Goal: Task Accomplishment & Management: Complete application form

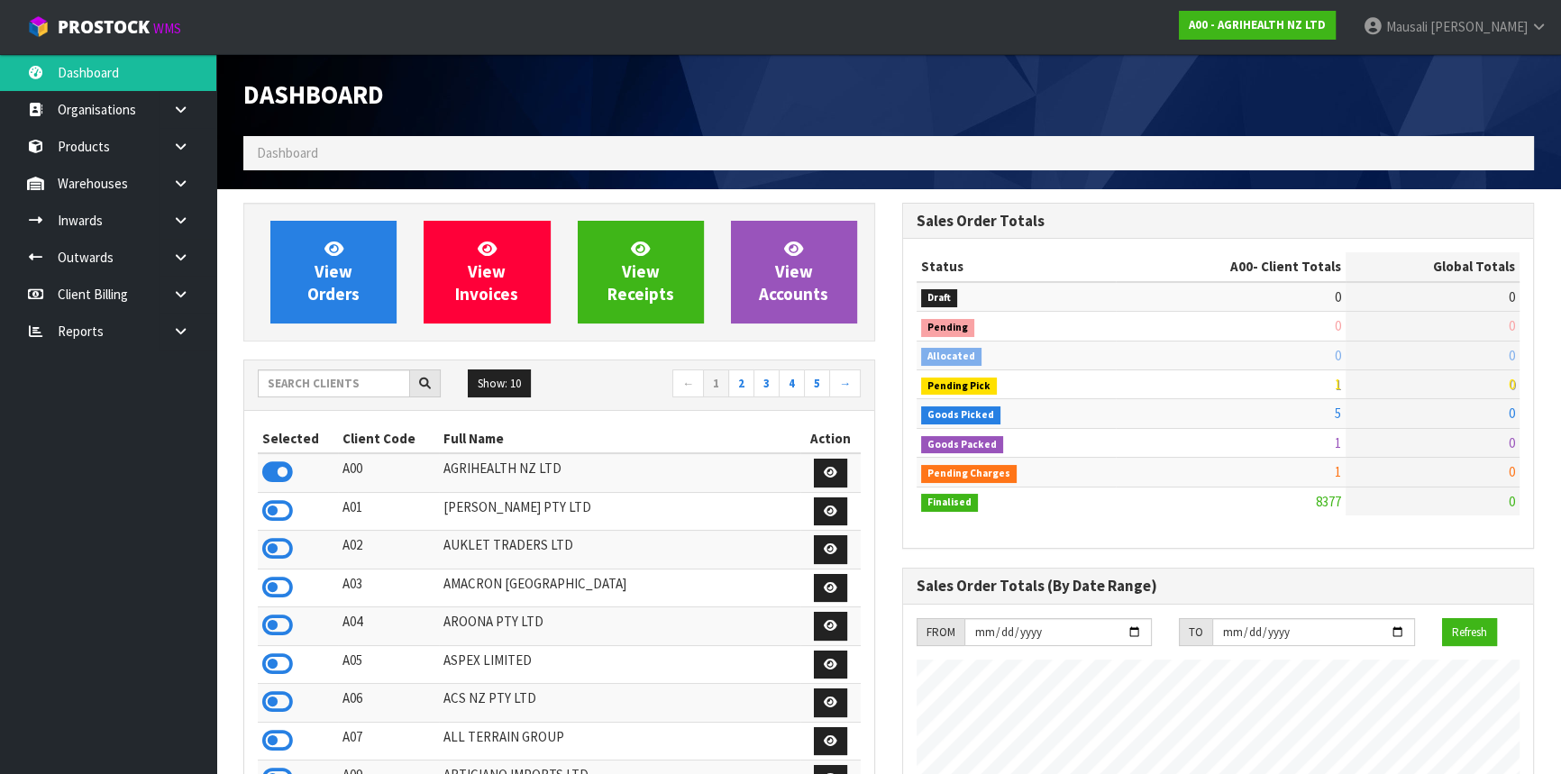
scroll to position [1363, 658]
click at [296, 378] on input "text" at bounding box center [334, 383] width 152 height 28
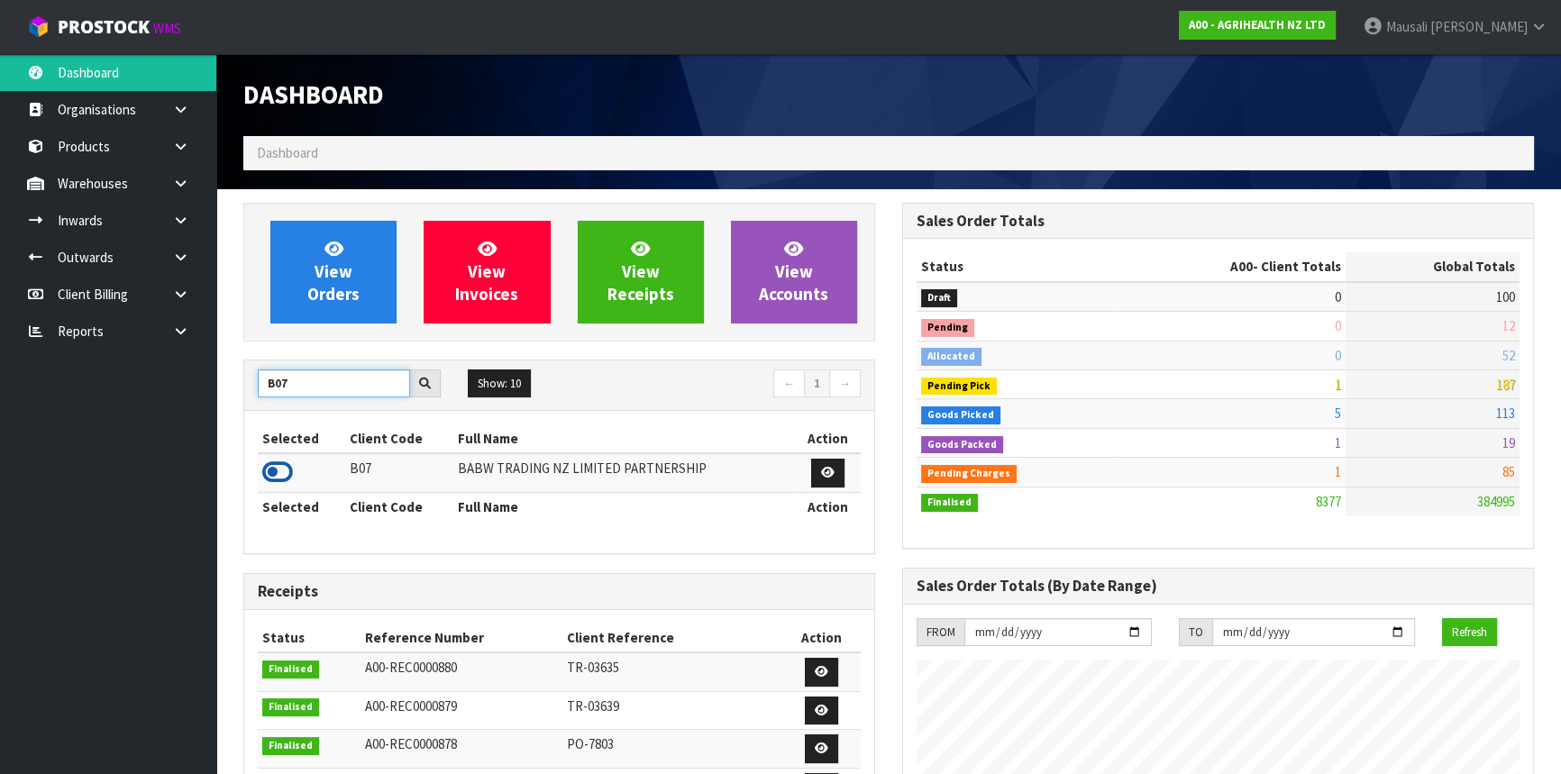
type input "B07"
click at [283, 468] on icon at bounding box center [277, 472] width 31 height 27
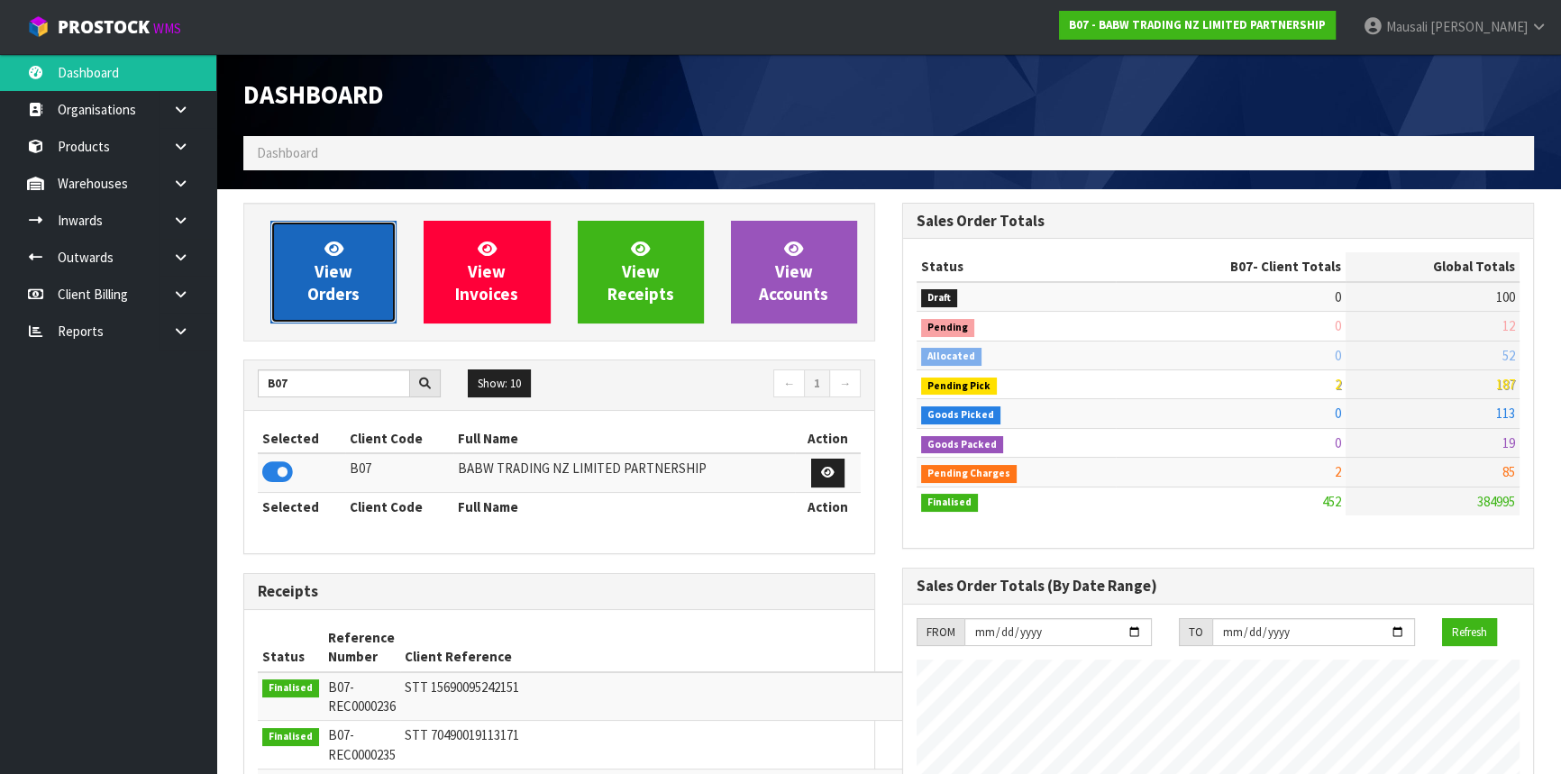
click at [353, 263] on link "View Orders" at bounding box center [333, 272] width 126 height 103
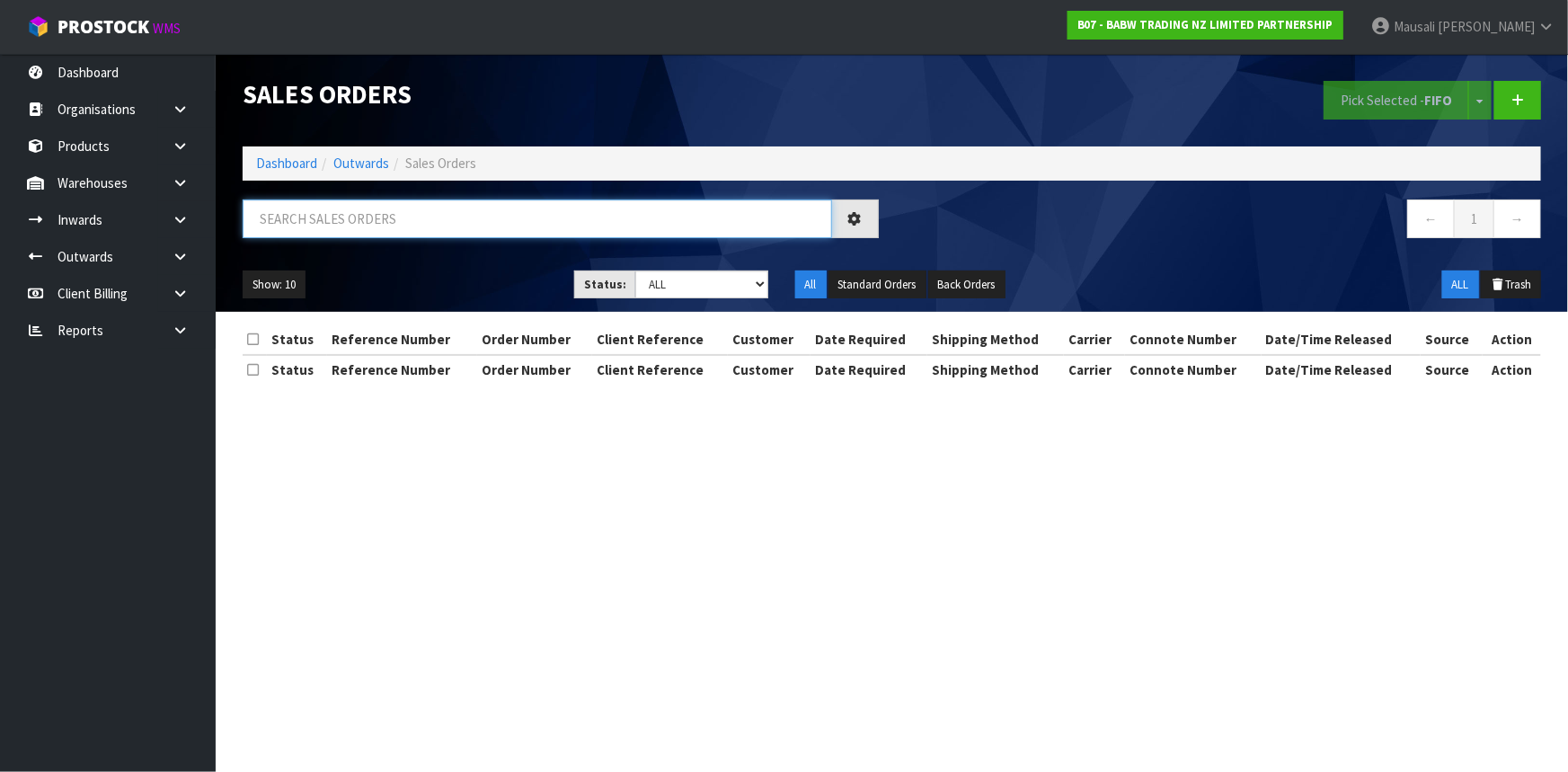
click at [321, 218] on input "text" at bounding box center [537, 218] width 589 height 39
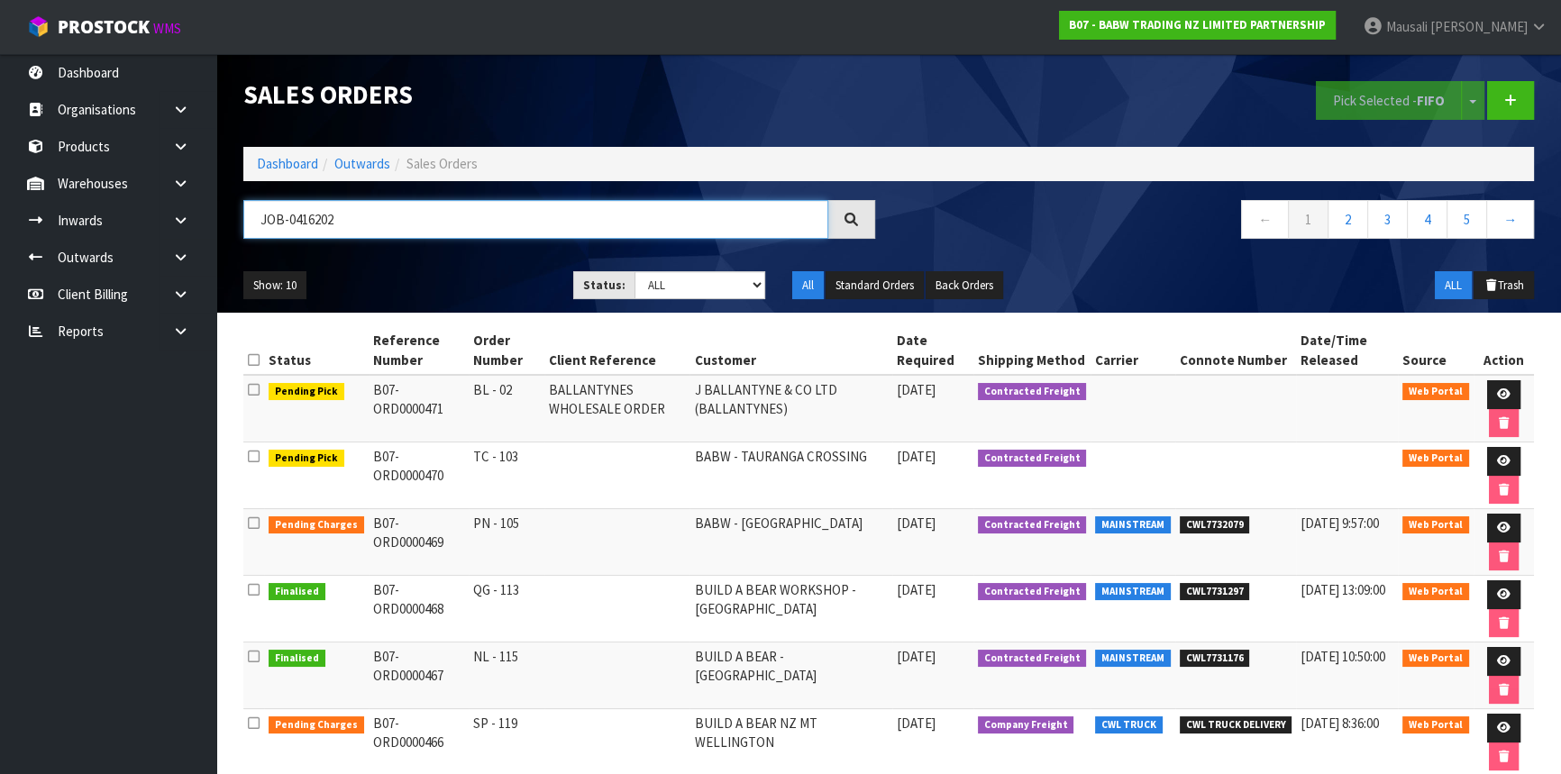
type input "JOB-0416202"
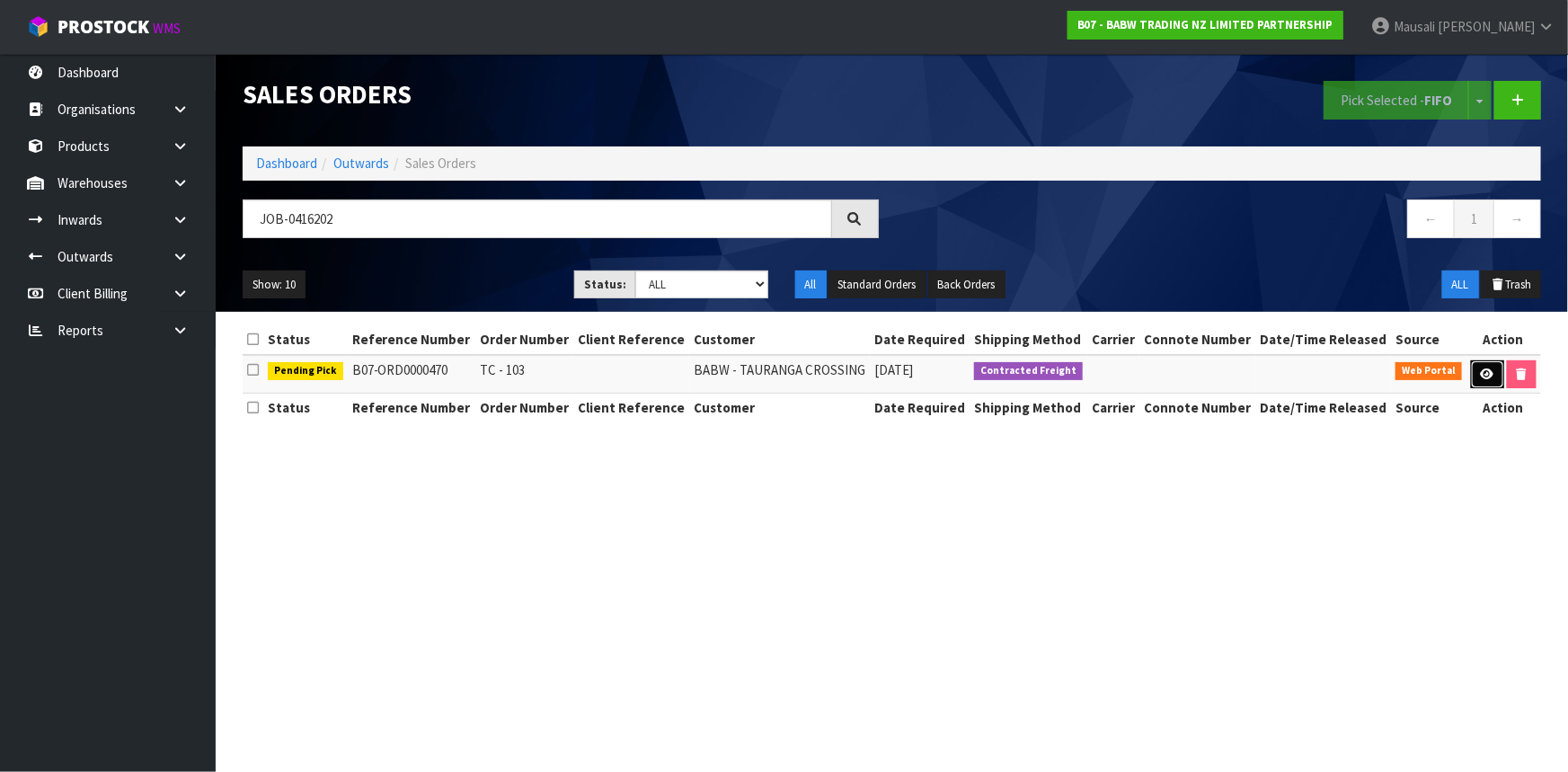
click at [1477, 368] on link at bounding box center [1487, 374] width 33 height 29
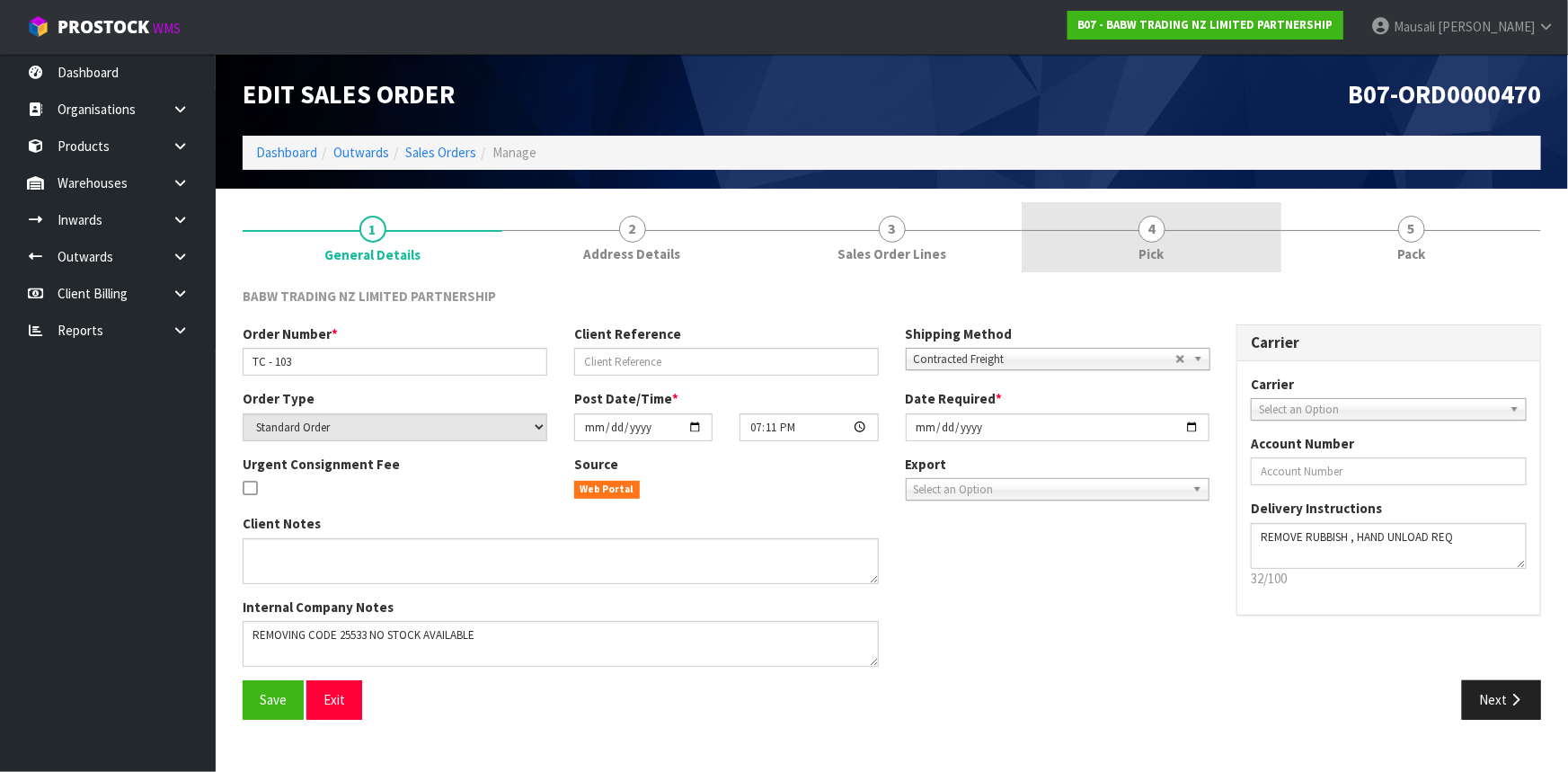
click at [1194, 242] on link "4 Pick" at bounding box center [1152, 237] width 259 height 71
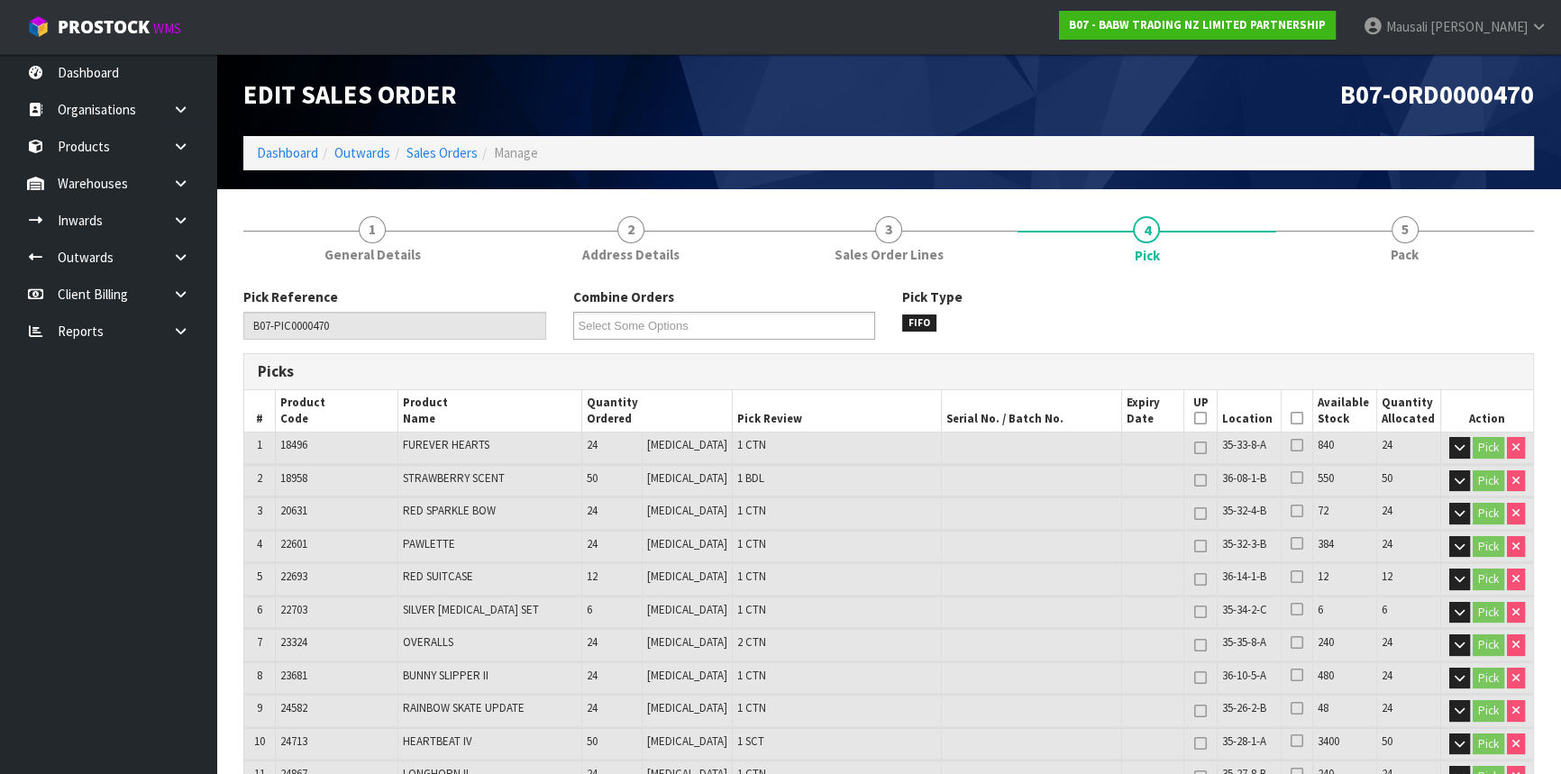
click at [1295, 418] on icon at bounding box center [1296, 418] width 13 height 1
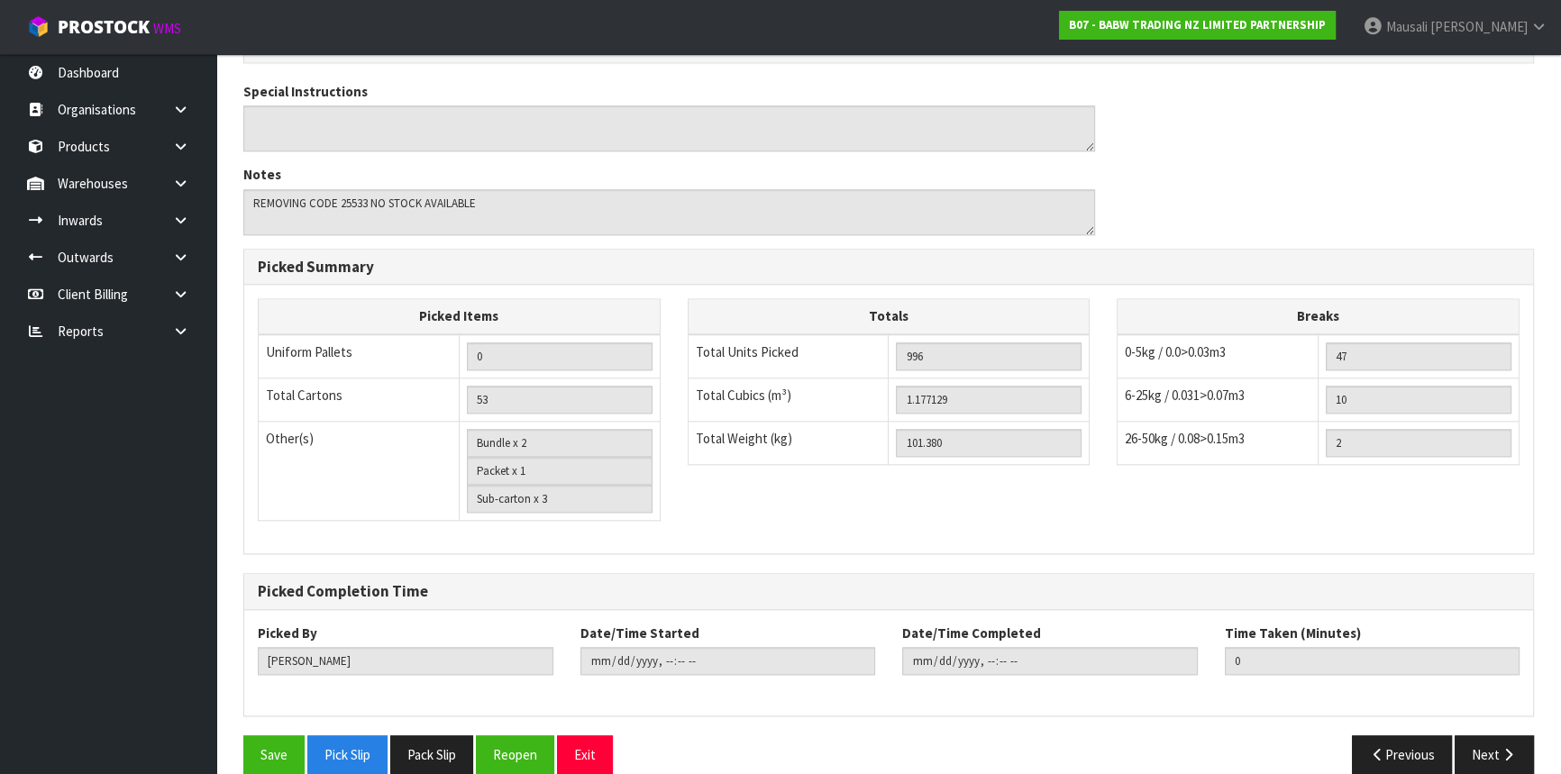
scroll to position [2253, 0]
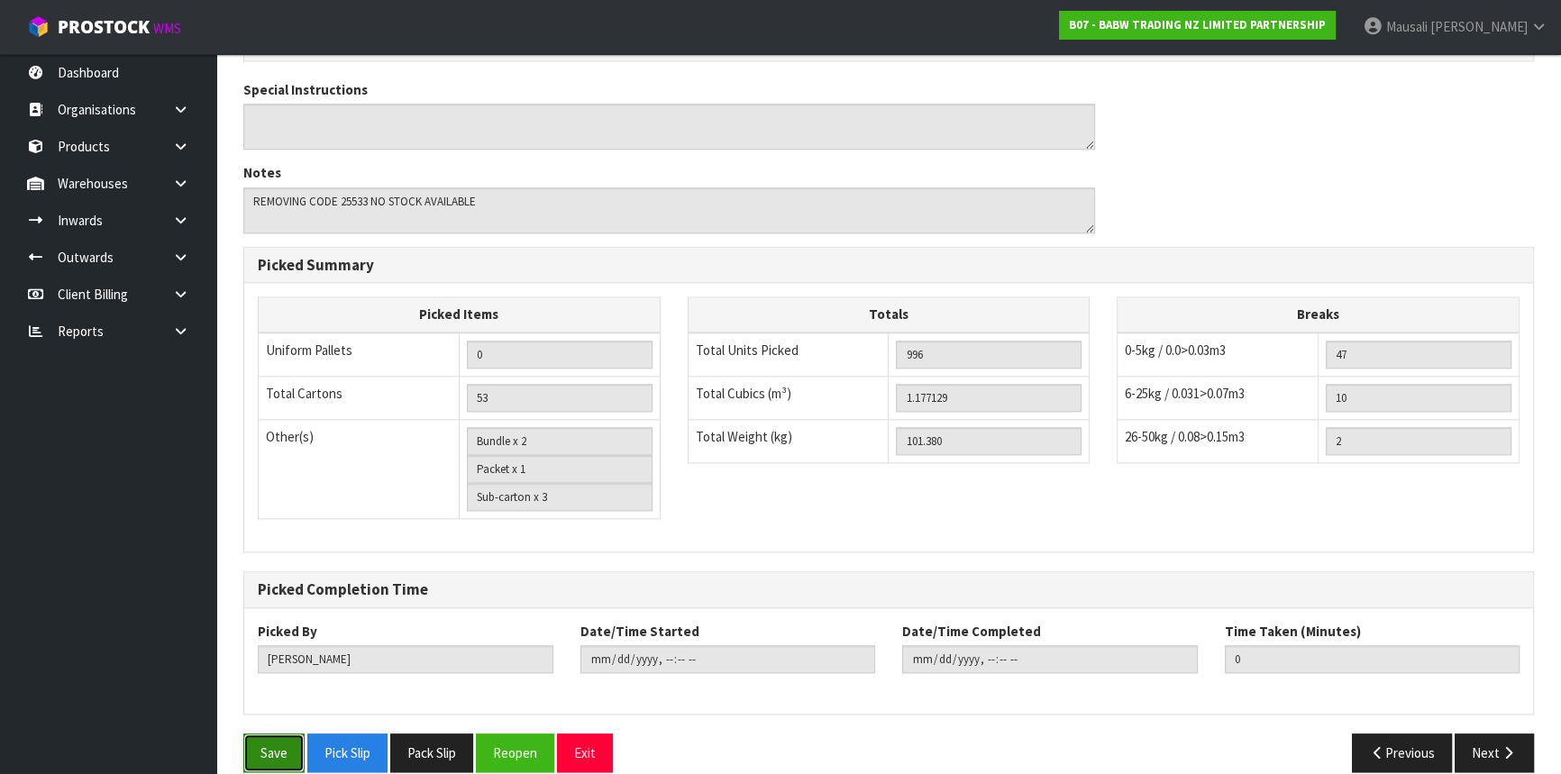
click at [262, 734] on button "Save" at bounding box center [273, 753] width 61 height 39
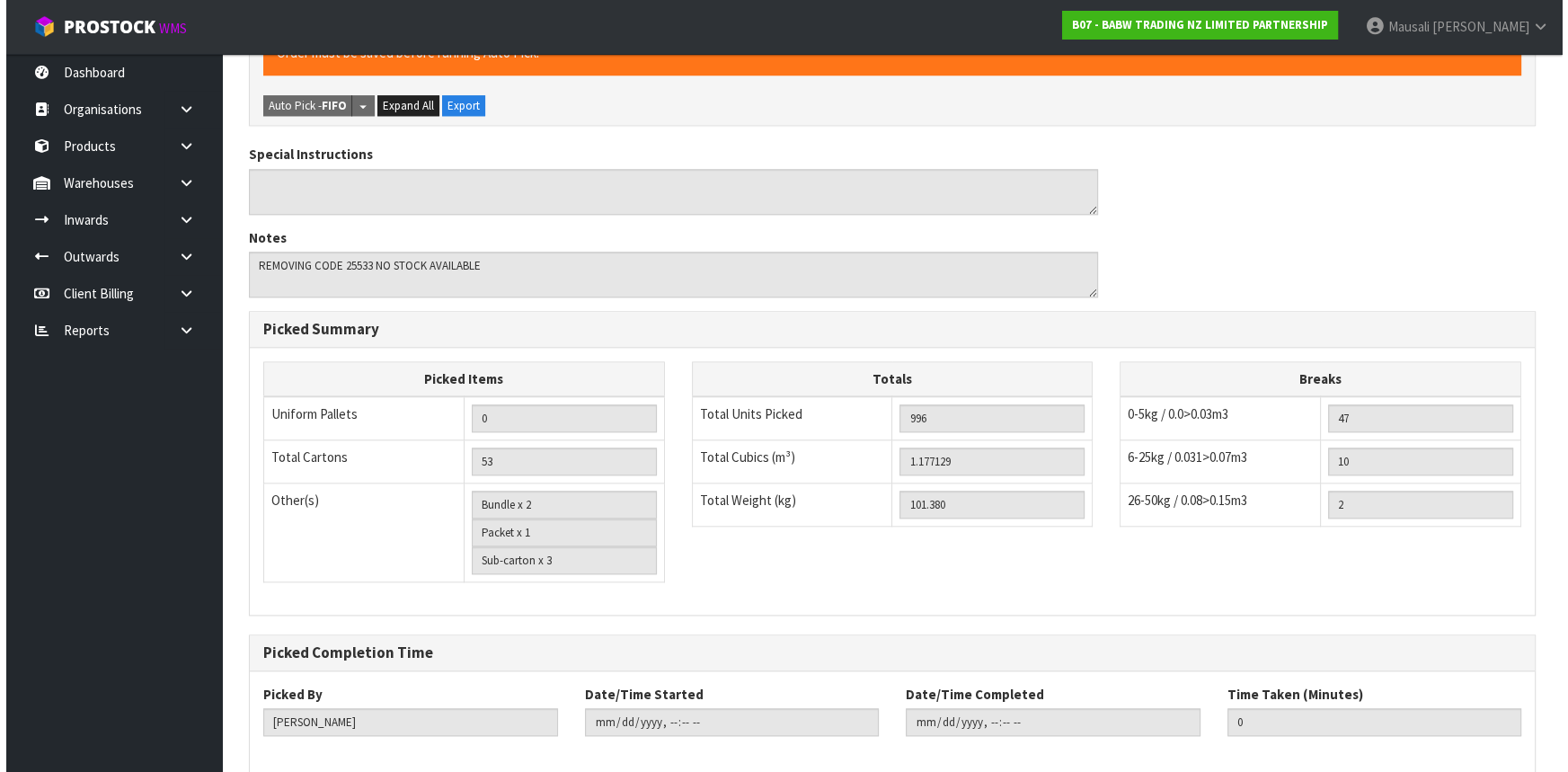
scroll to position [0, 0]
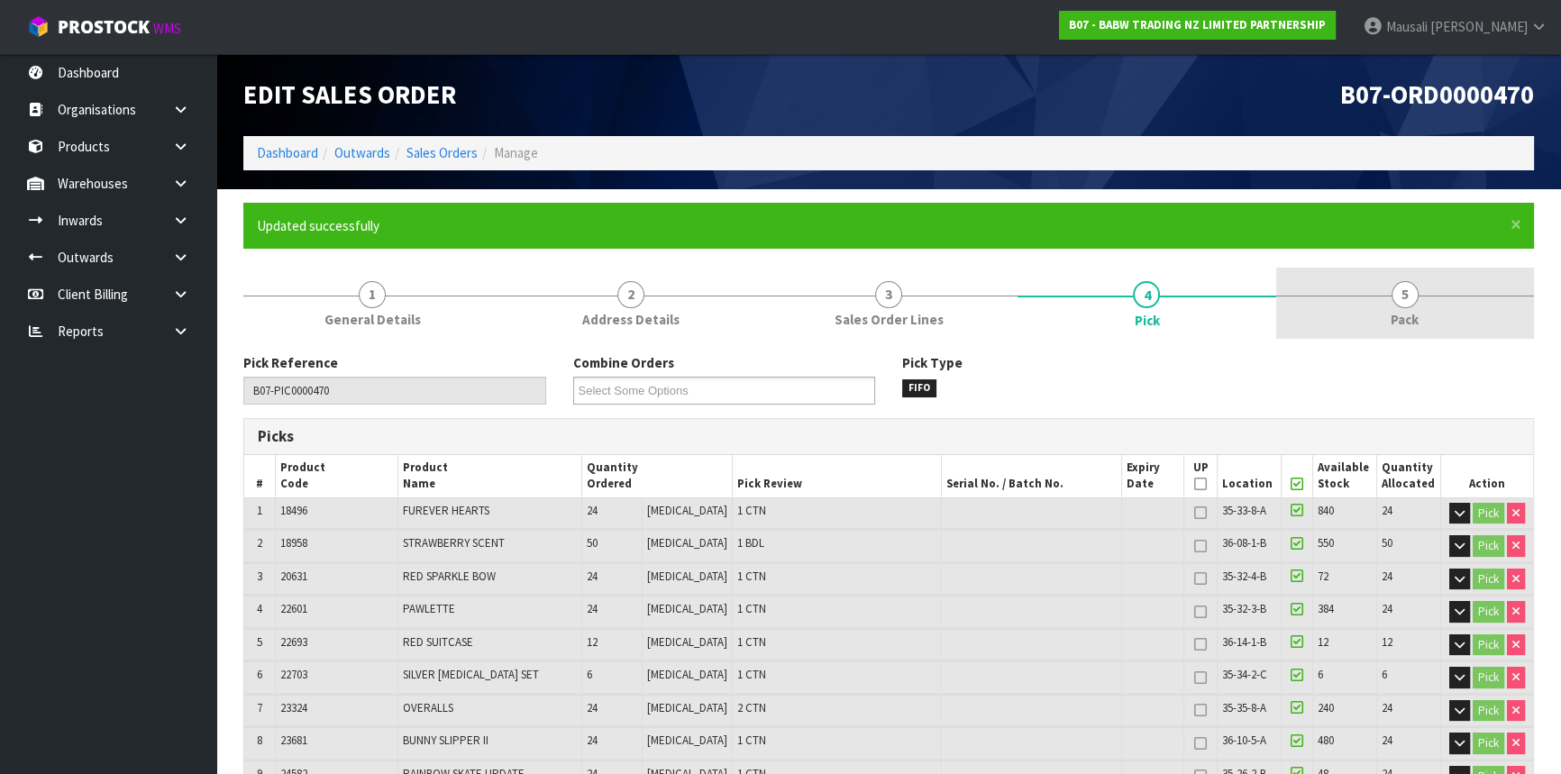
type input "[PERSON_NAME]"
type input "[DATE]T13:37:48"
click at [1409, 307] on link "5 Pack" at bounding box center [1405, 303] width 258 height 71
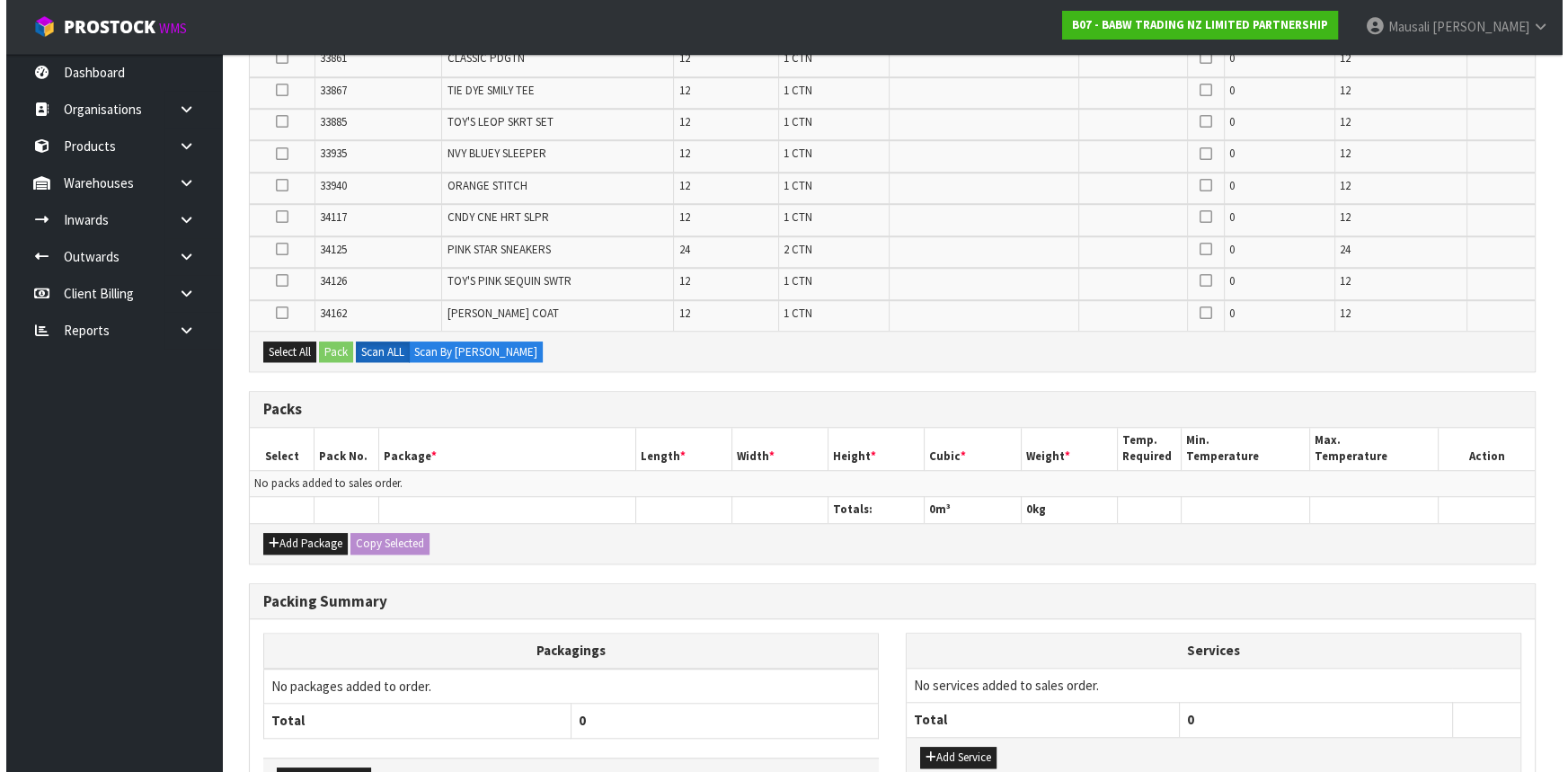
scroll to position [1979, 0]
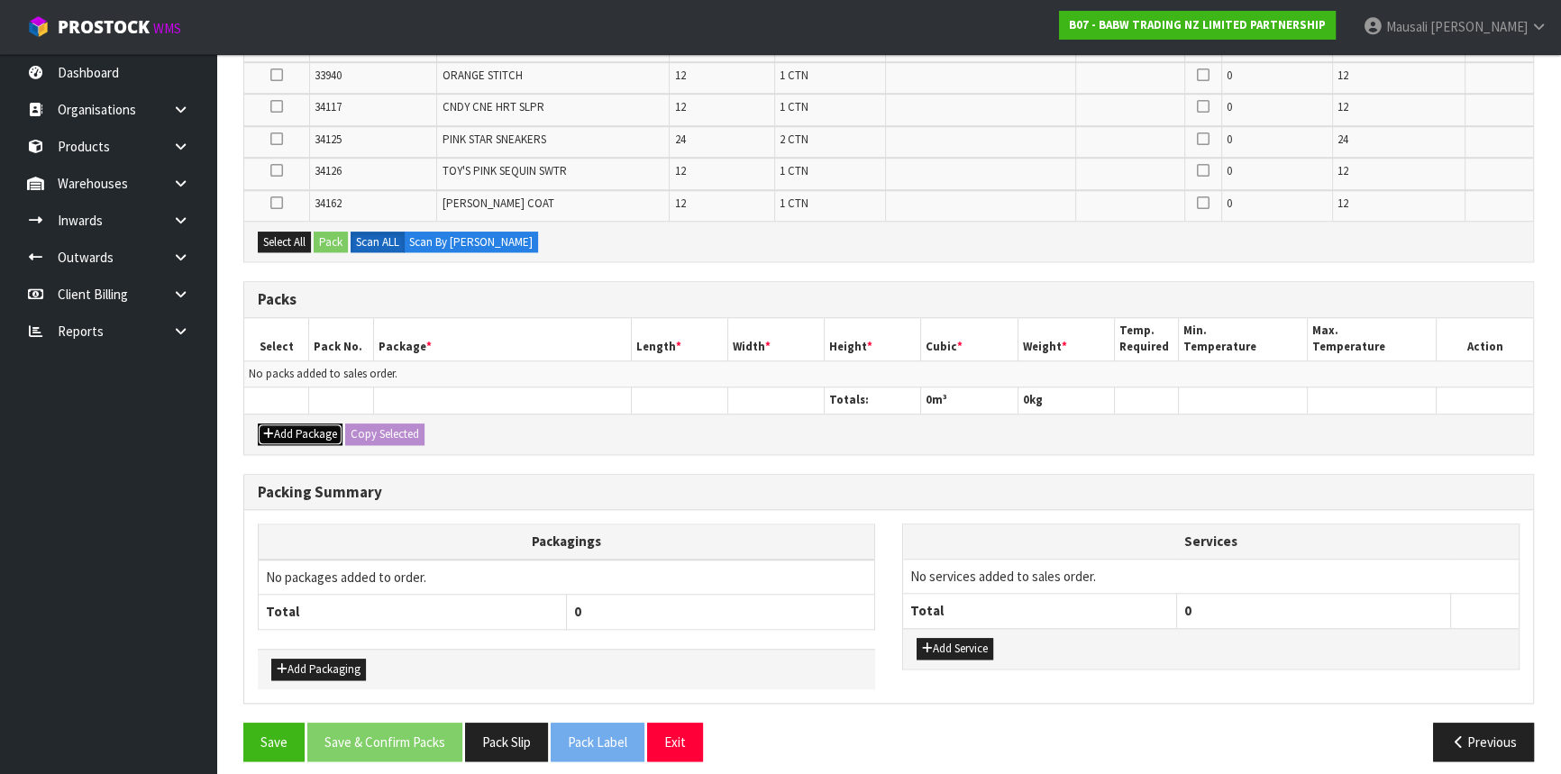
click at [315, 428] on button "Add Package" at bounding box center [300, 435] width 85 height 22
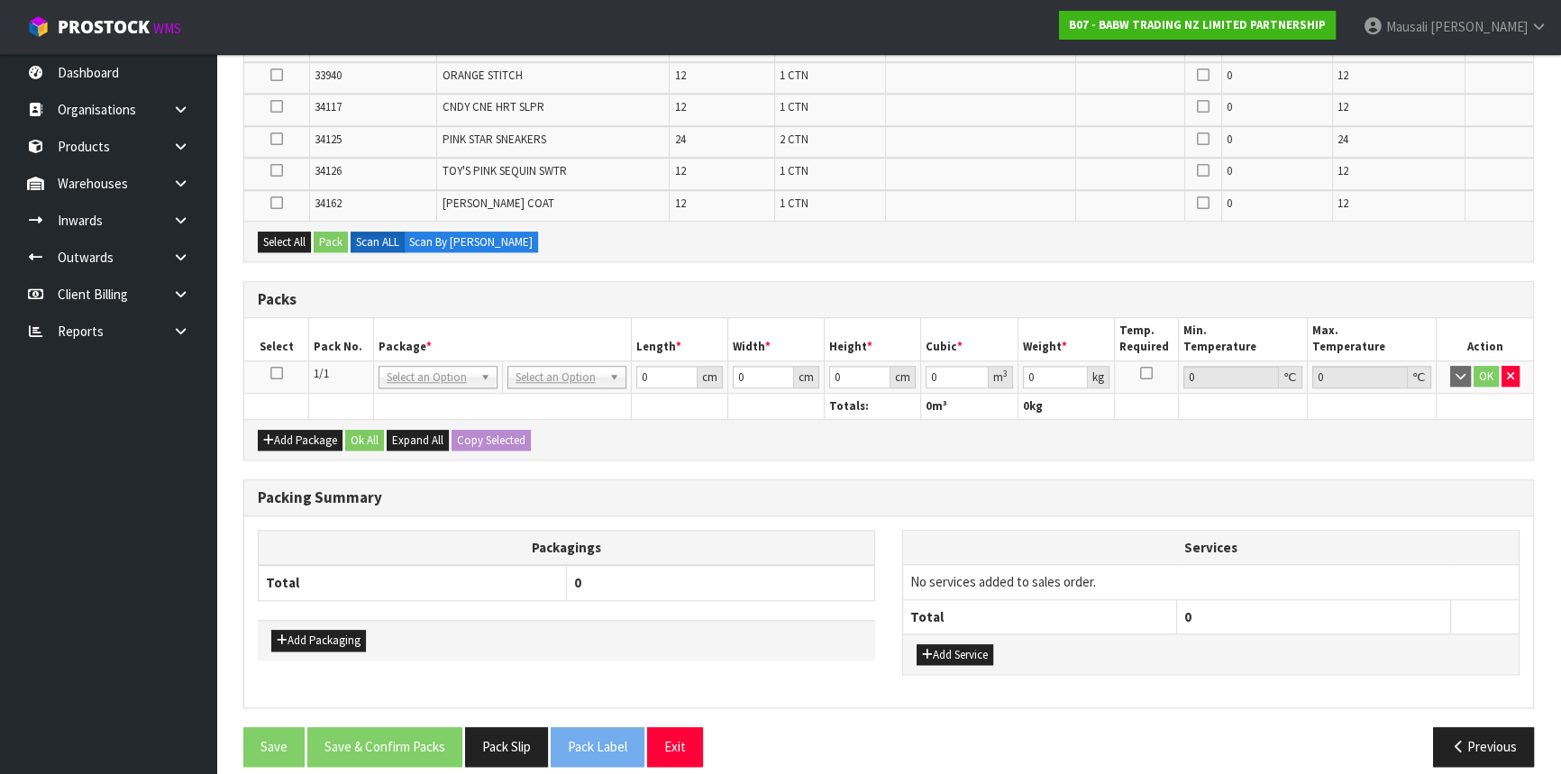
click at [280, 373] on icon at bounding box center [276, 373] width 13 height 1
click at [292, 234] on button "Select All" at bounding box center [284, 243] width 53 height 22
click at [323, 234] on button "Pack" at bounding box center [331, 243] width 34 height 22
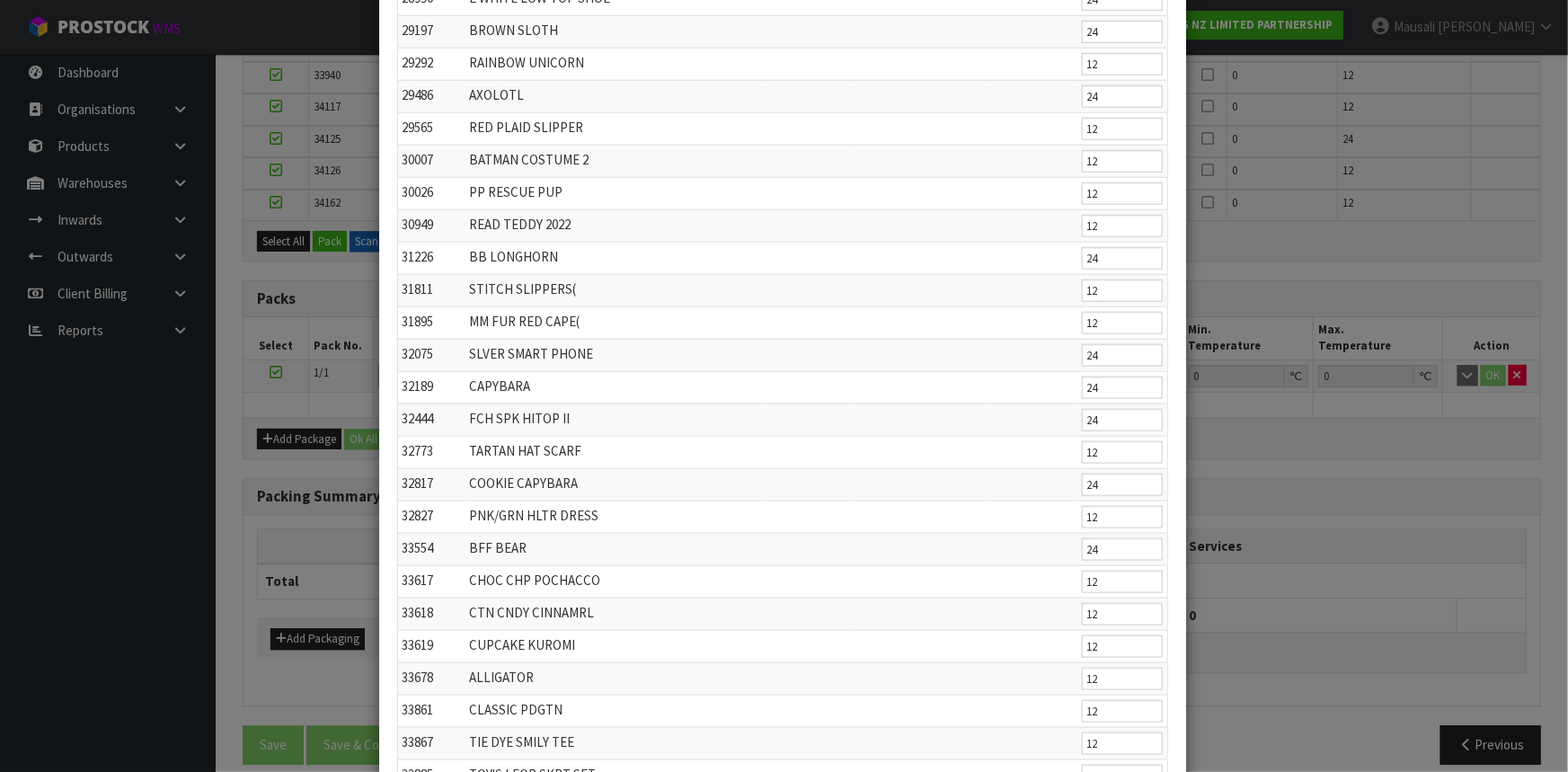
scroll to position [1268, 0]
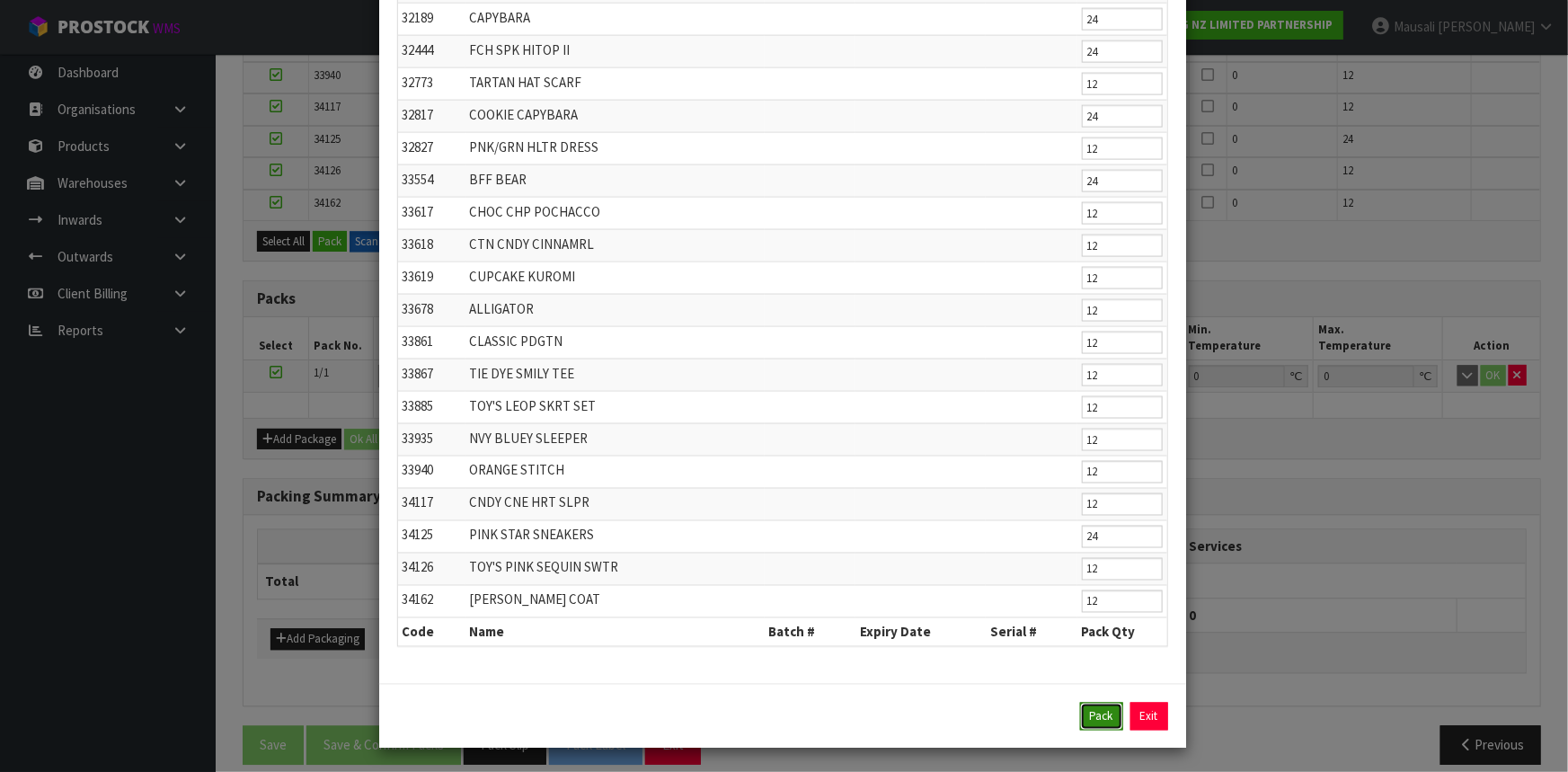
click at [1104, 713] on button "Pack" at bounding box center [1101, 717] width 43 height 29
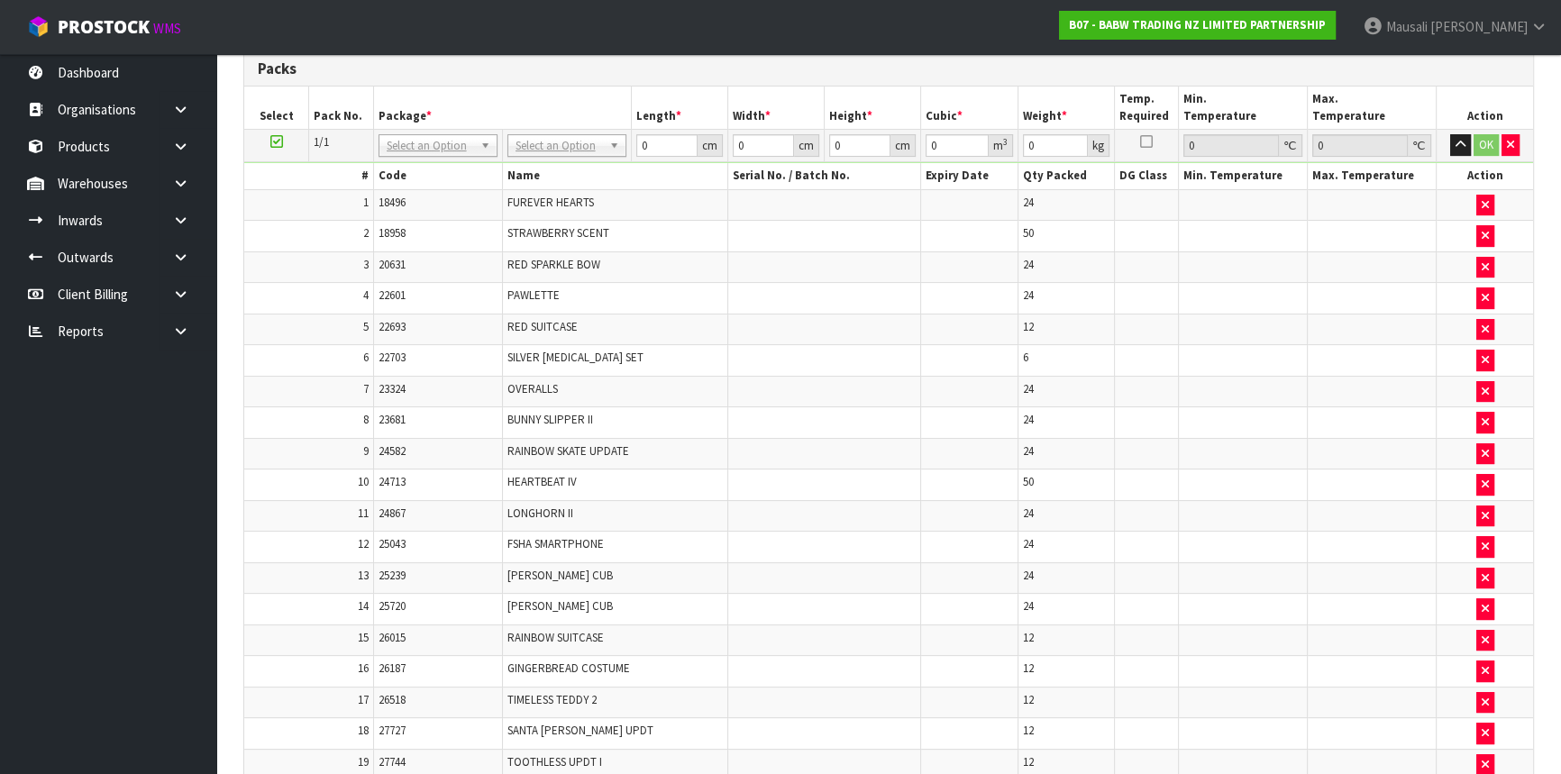
scroll to position [329, 0]
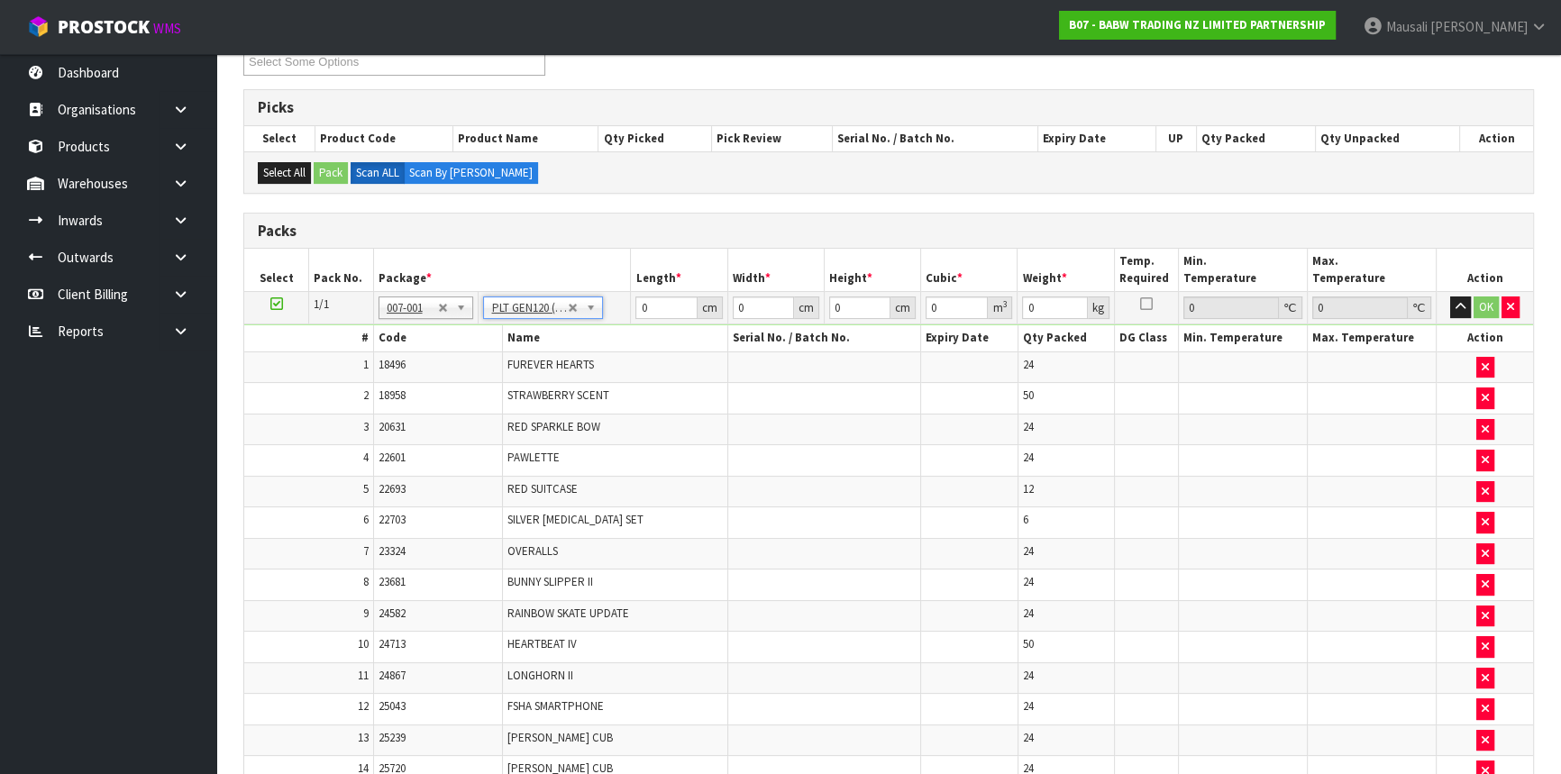
type input "120"
type input "100"
type input "101.38"
drag, startPoint x: 661, startPoint y: 310, endPoint x: 597, endPoint y: 318, distance: 65.4
click at [599, 318] on tr "1/1 NONE 007-001 007-002 007-004 007-009 007-013 007-014 007-015 007-017 007-01…" at bounding box center [888, 308] width 1289 height 32
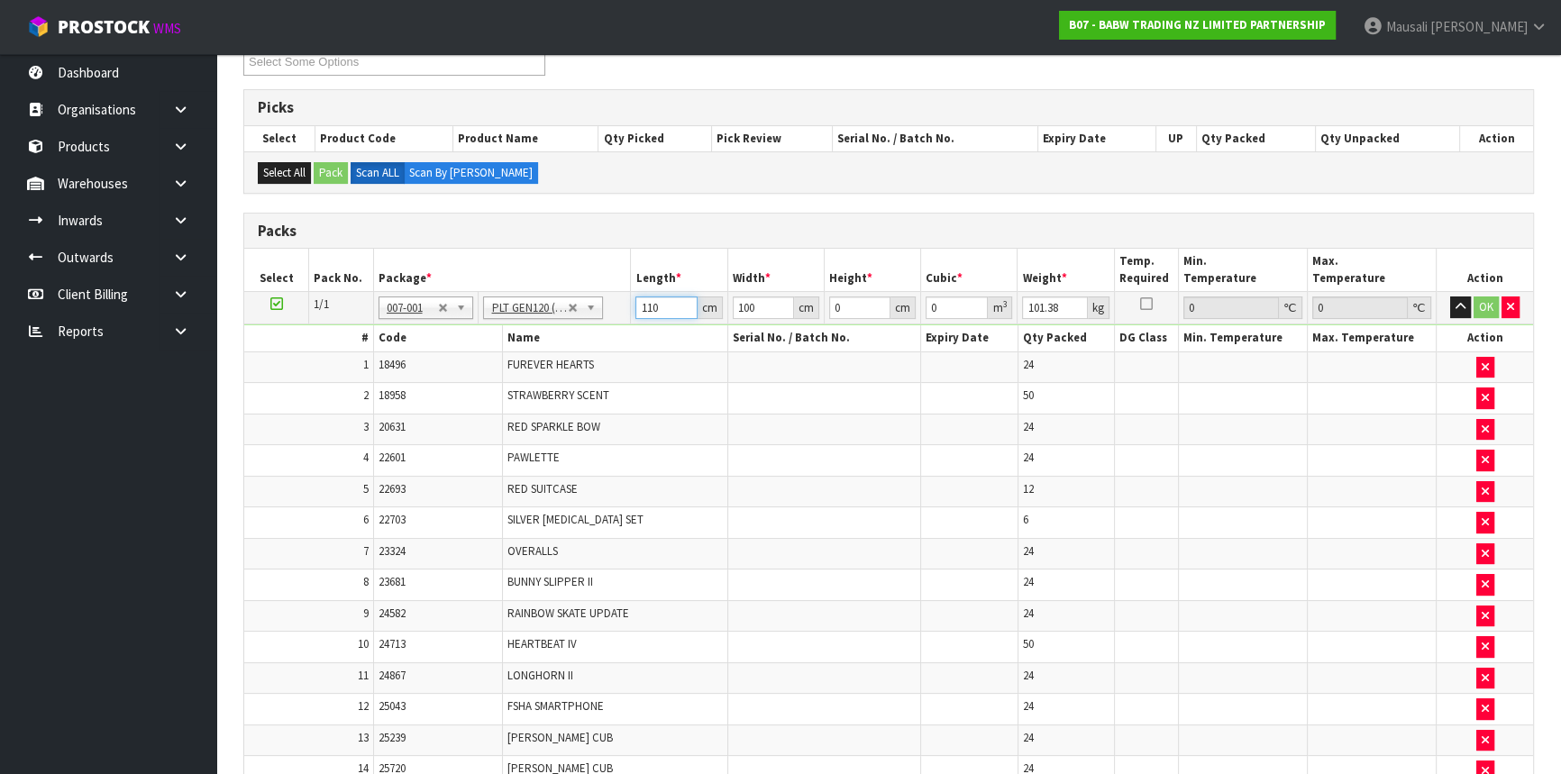
type input "110"
type input "1"
type input "0.0121"
type input "13"
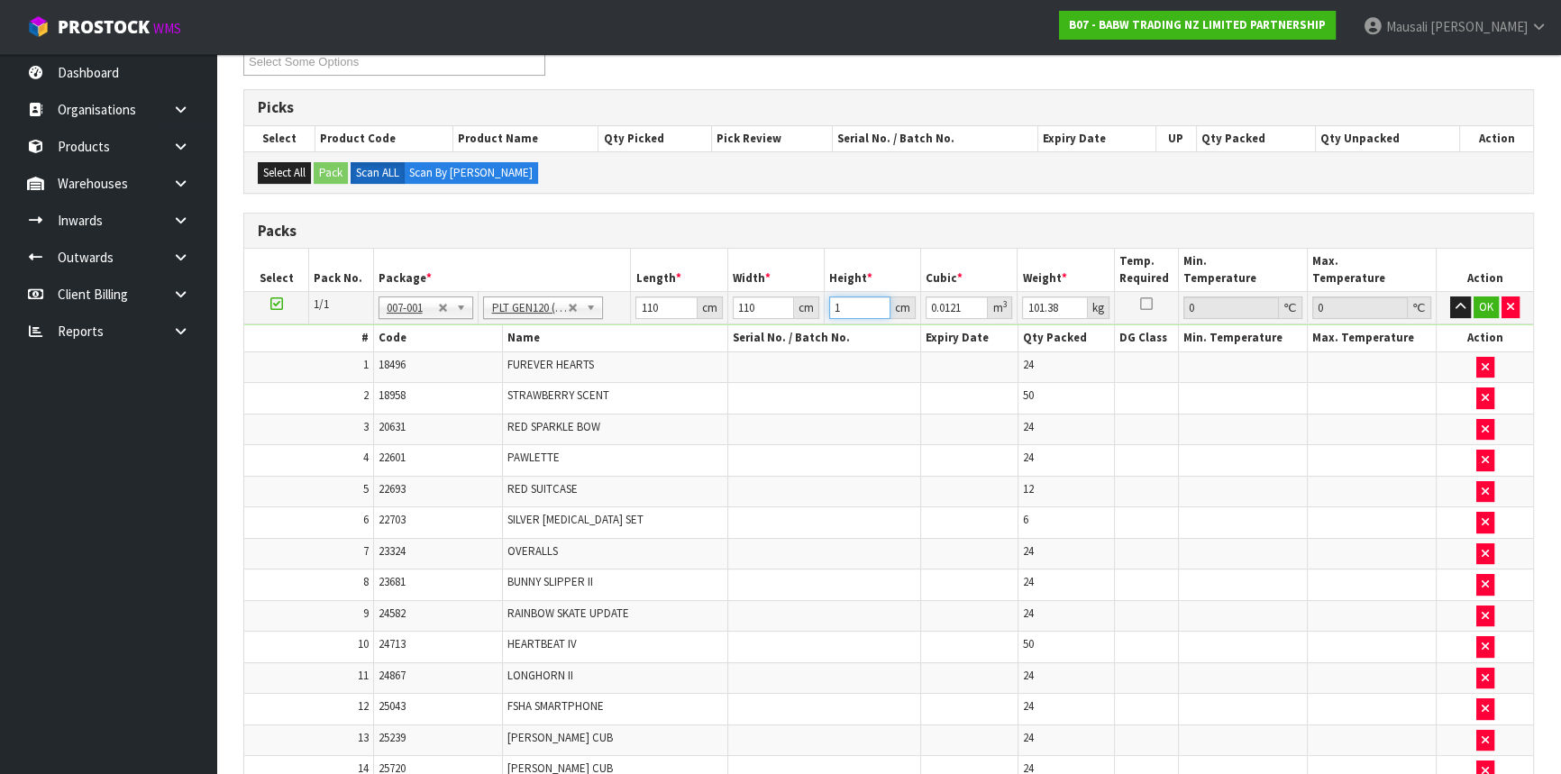
type input "0.1573"
type input "136"
type input "1.6456"
type input "136"
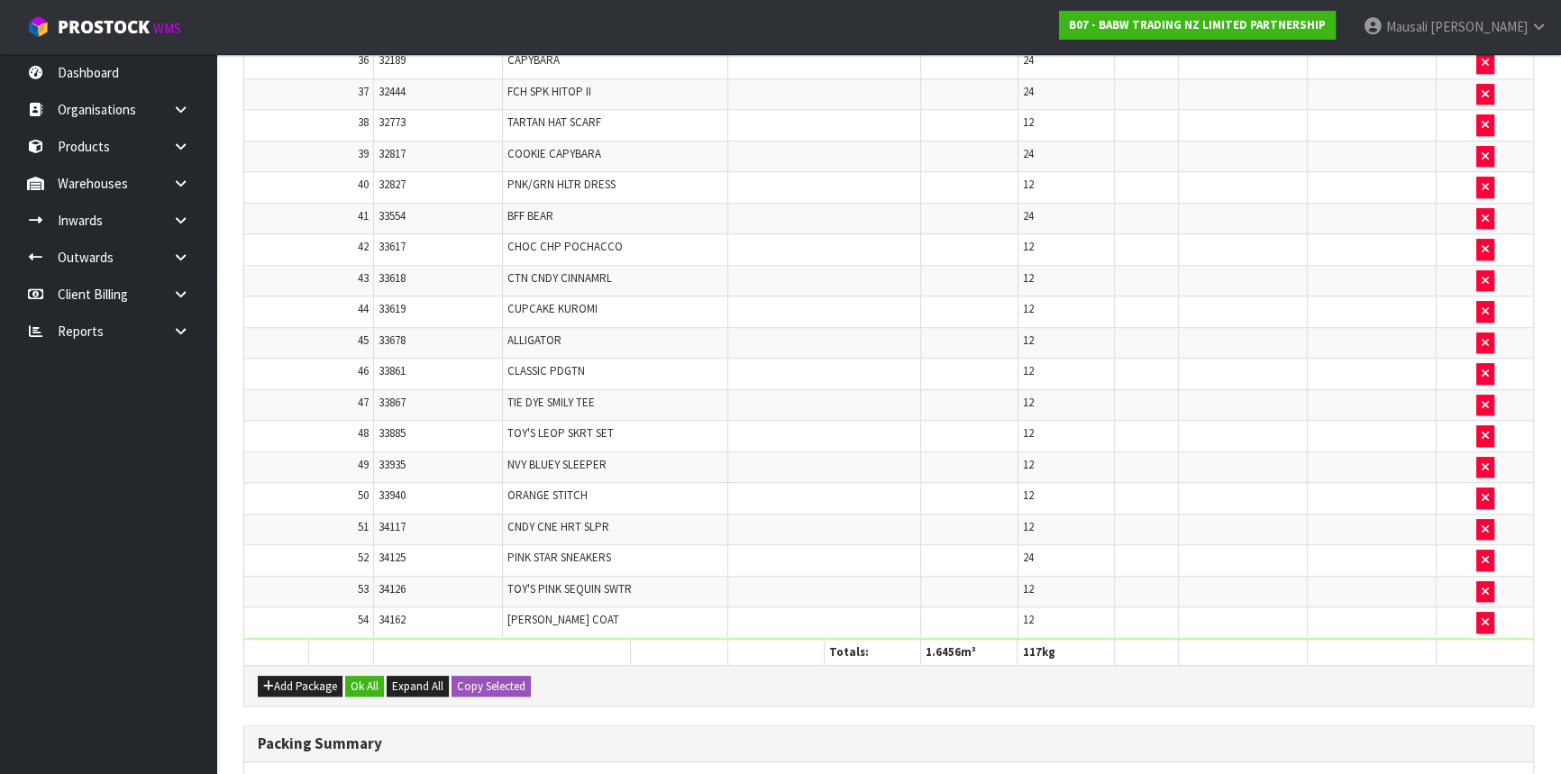
scroll to position [1977, 0]
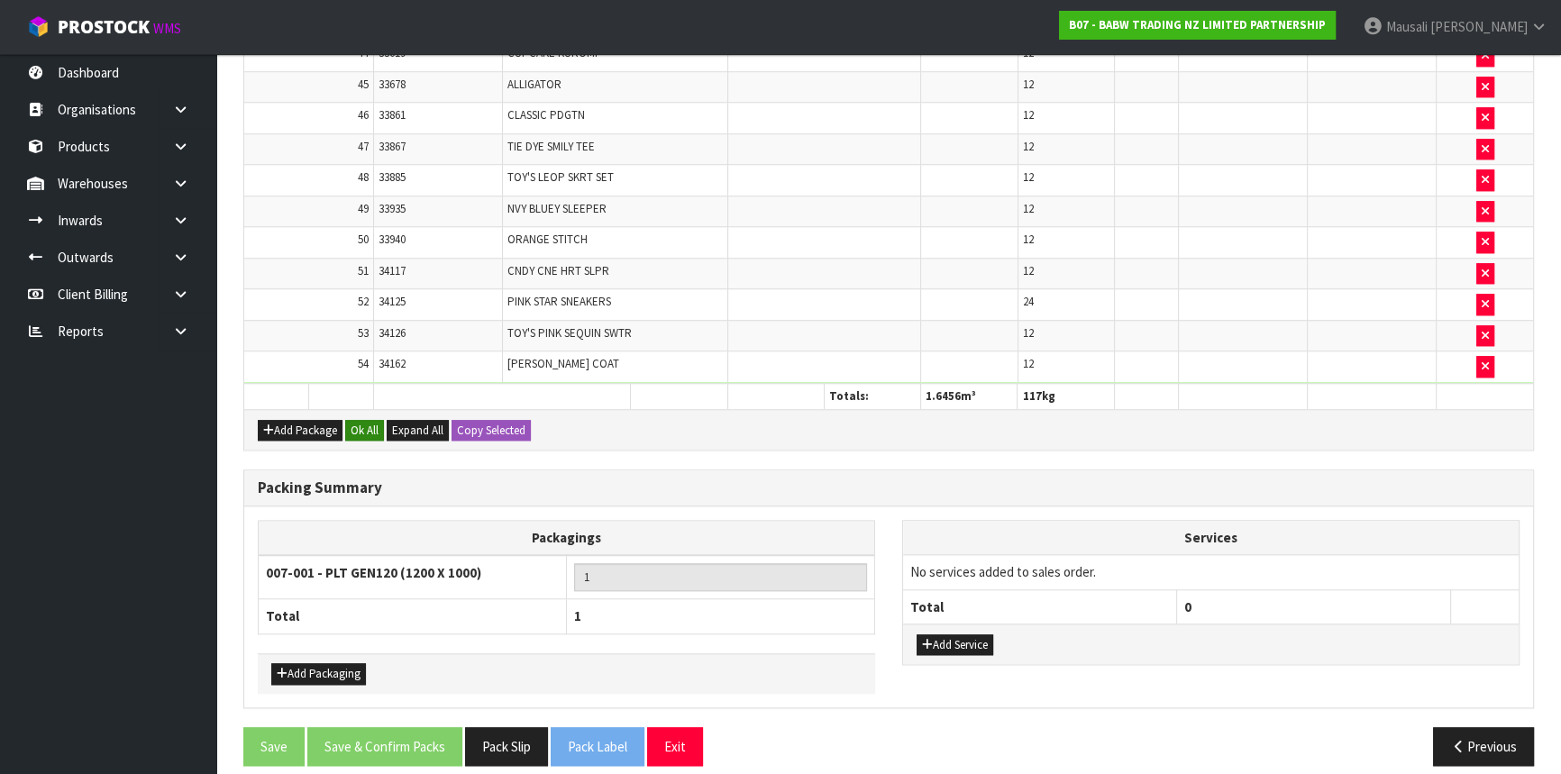
type input "117"
click at [362, 420] on button "Ok All" at bounding box center [364, 431] width 39 height 22
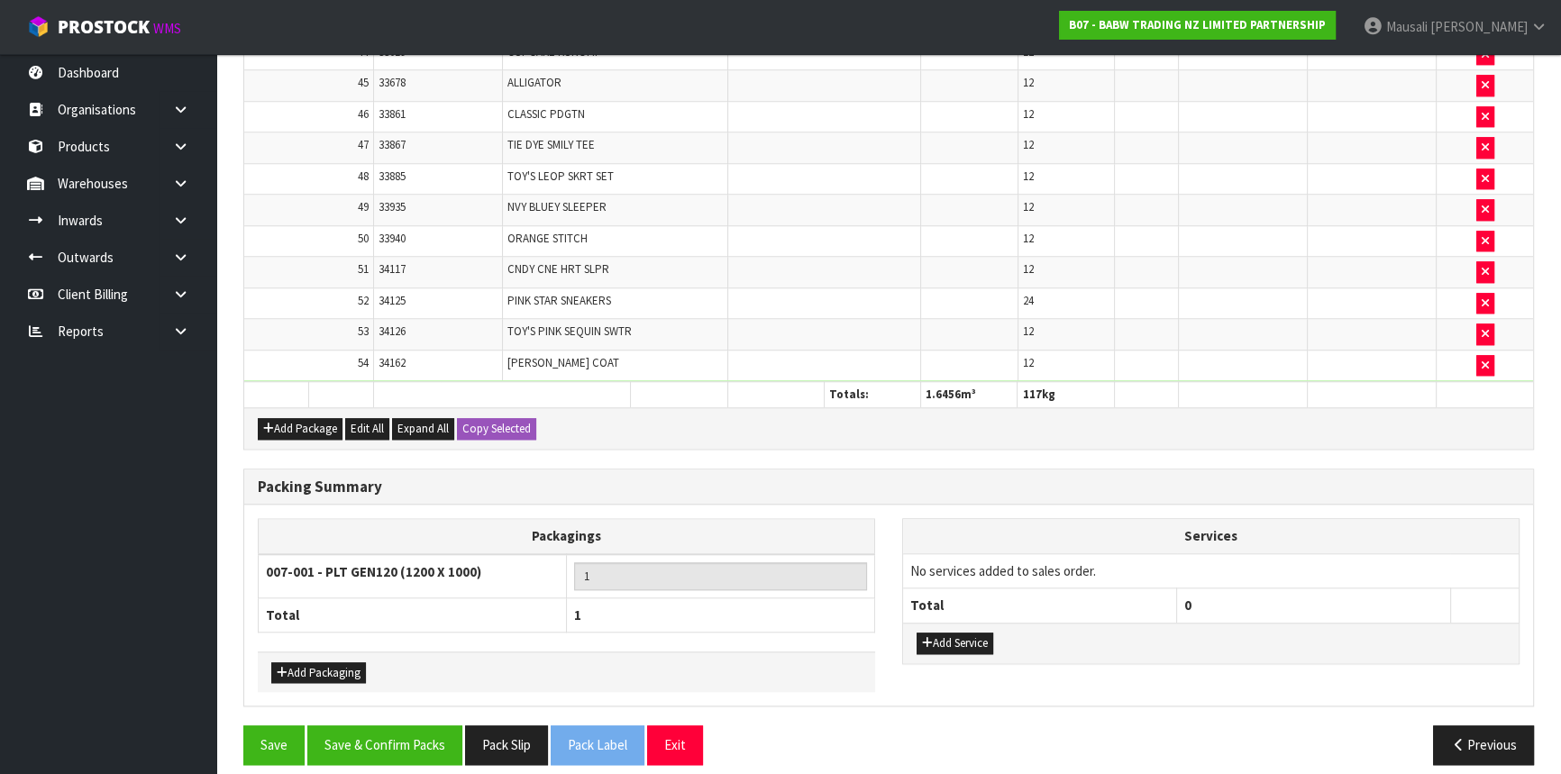
scroll to position [1975, 0]
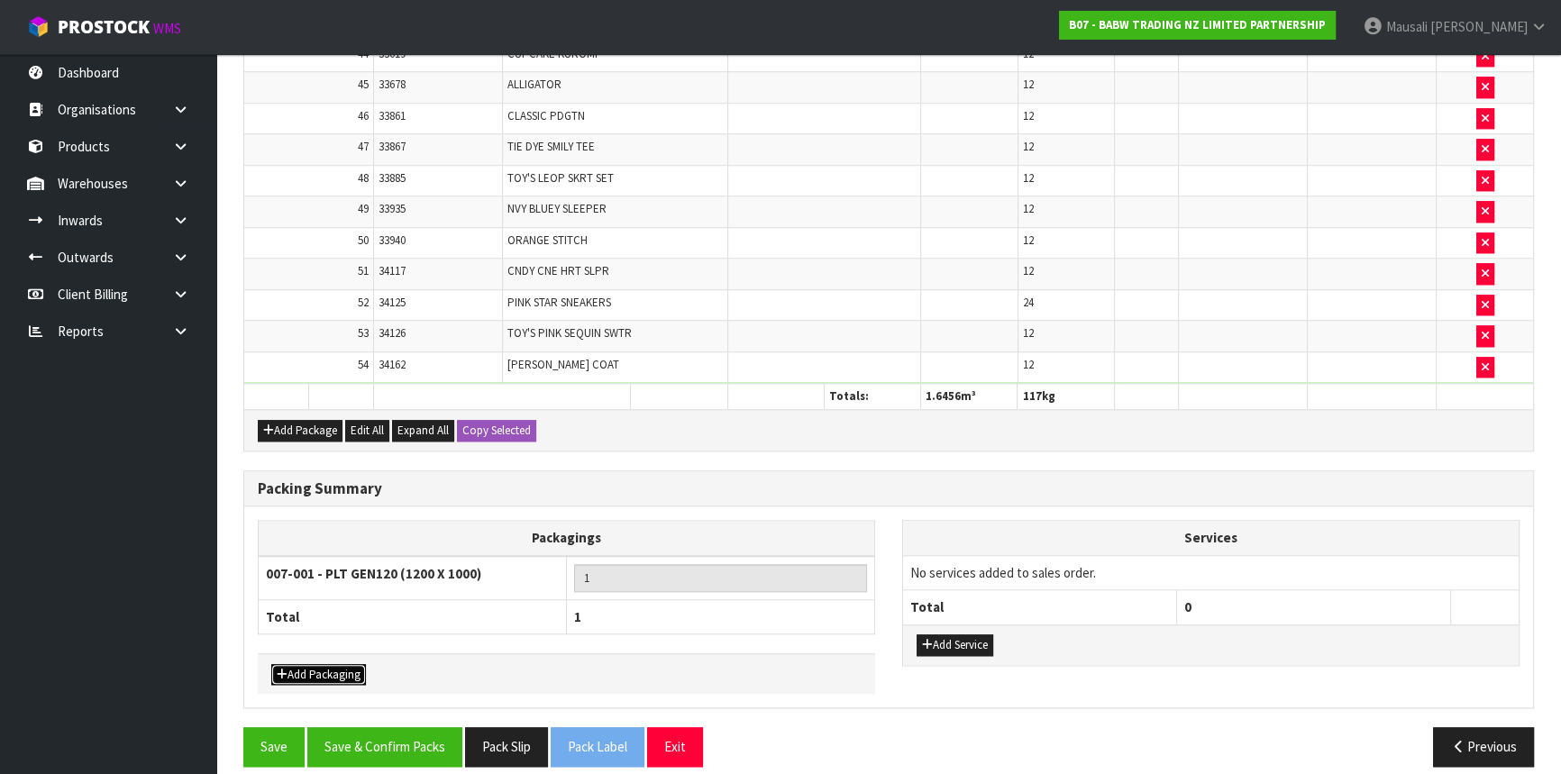
click at [329, 664] on button "Add Packaging" at bounding box center [318, 675] width 95 height 22
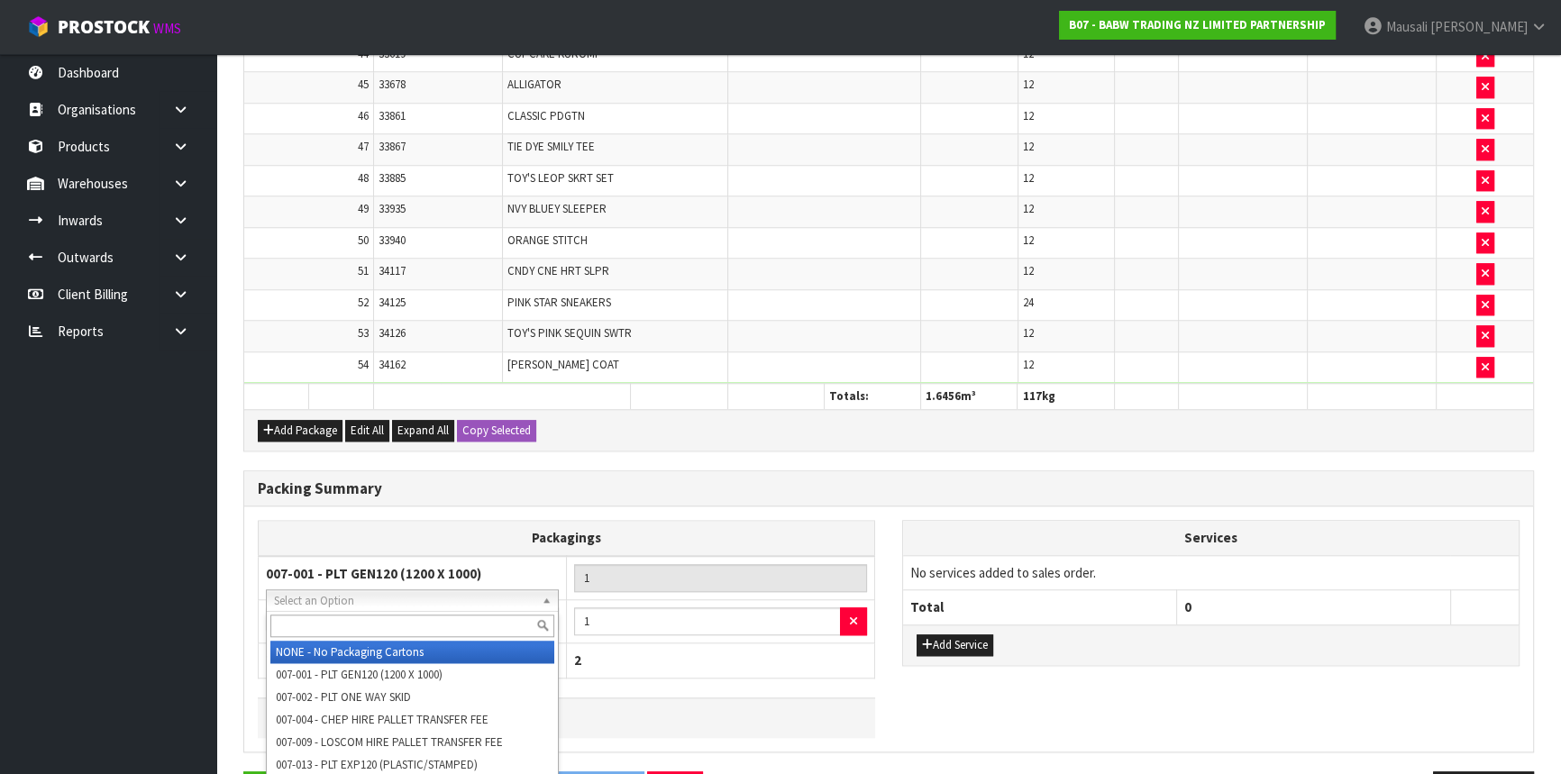
click at [305, 628] on input "text" at bounding box center [412, 626] width 284 height 23
type input "OC"
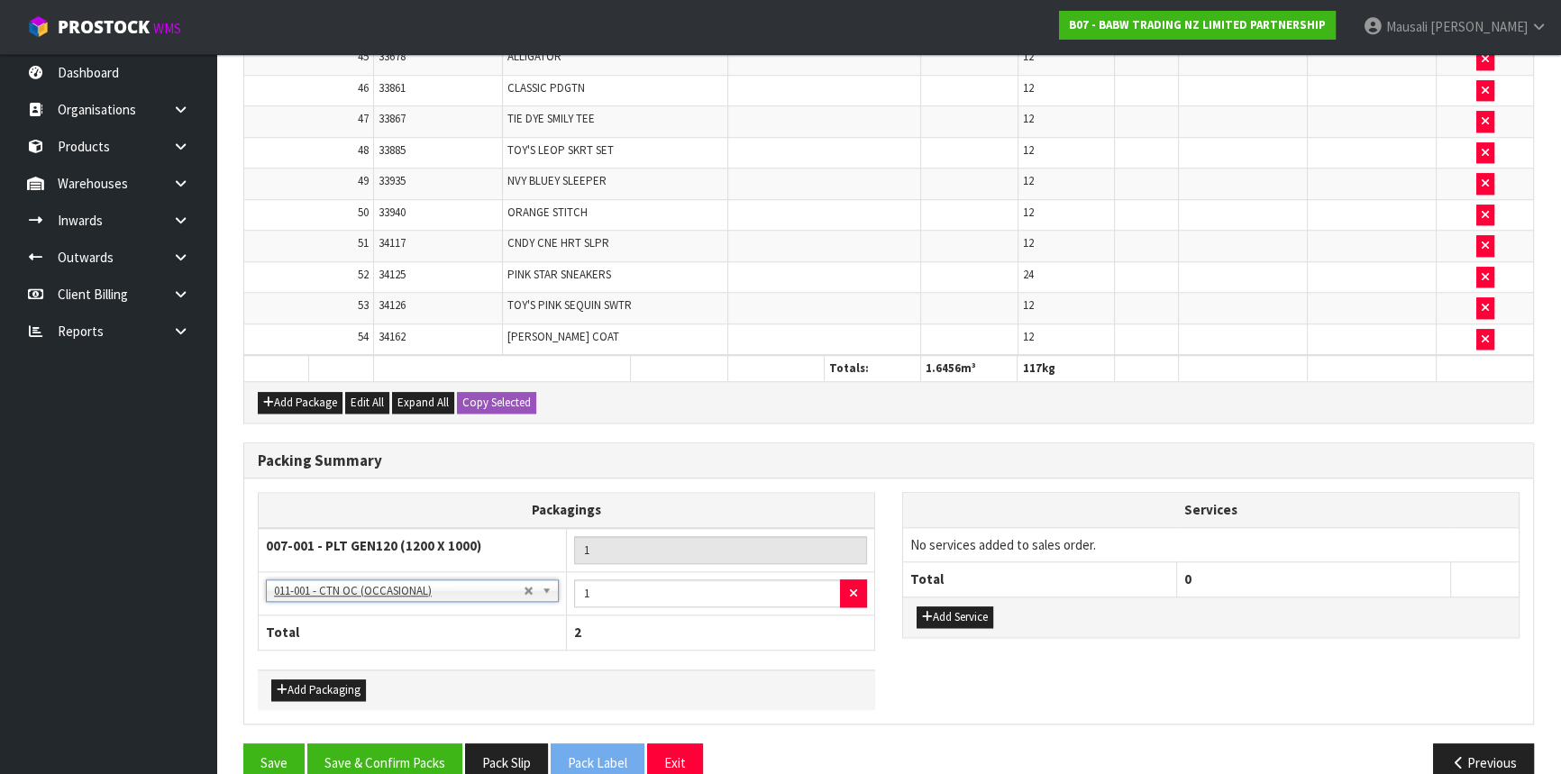
scroll to position [2019, 0]
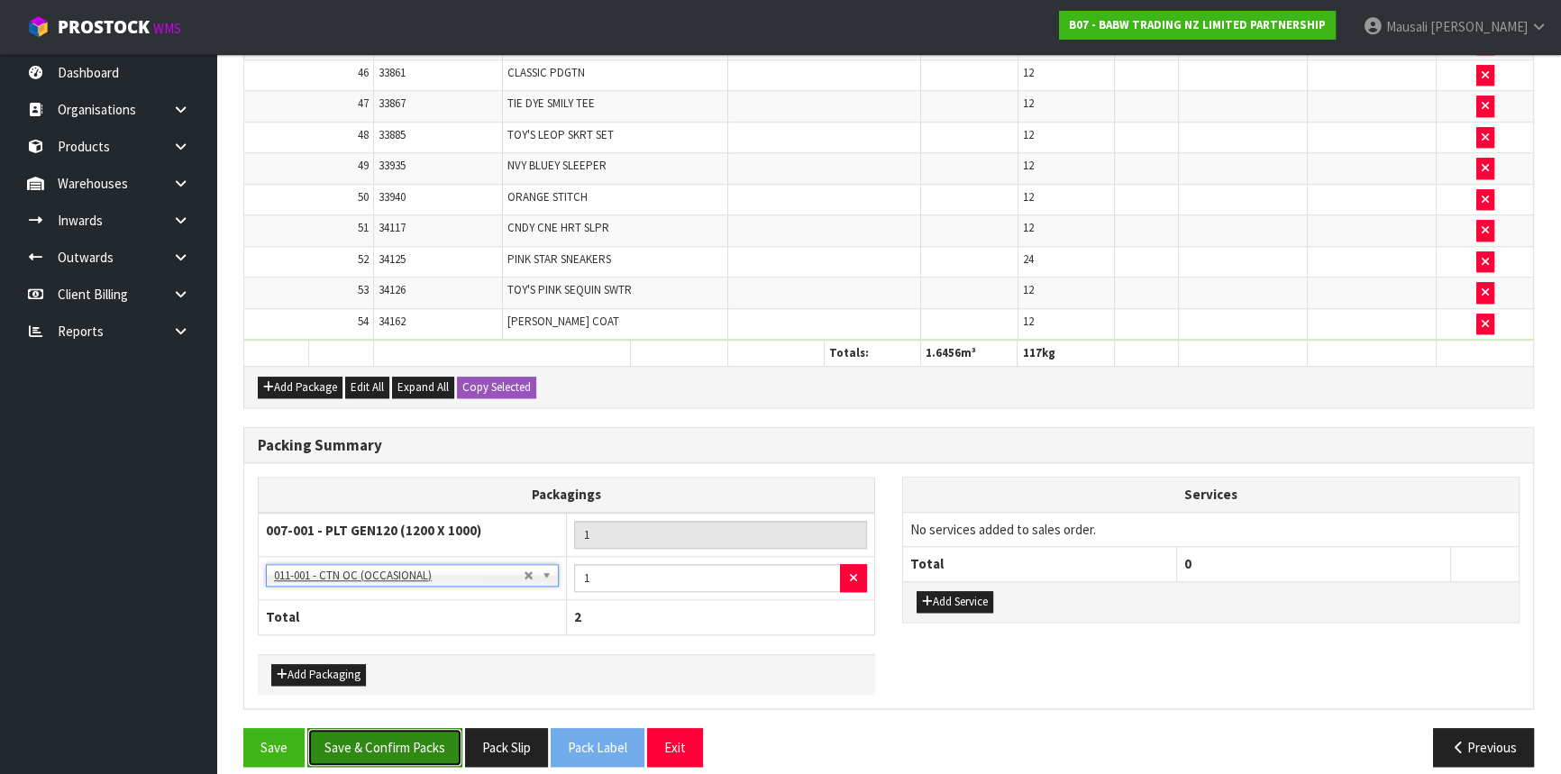
click at [383, 736] on button "Save & Confirm Packs" at bounding box center [384, 747] width 155 height 39
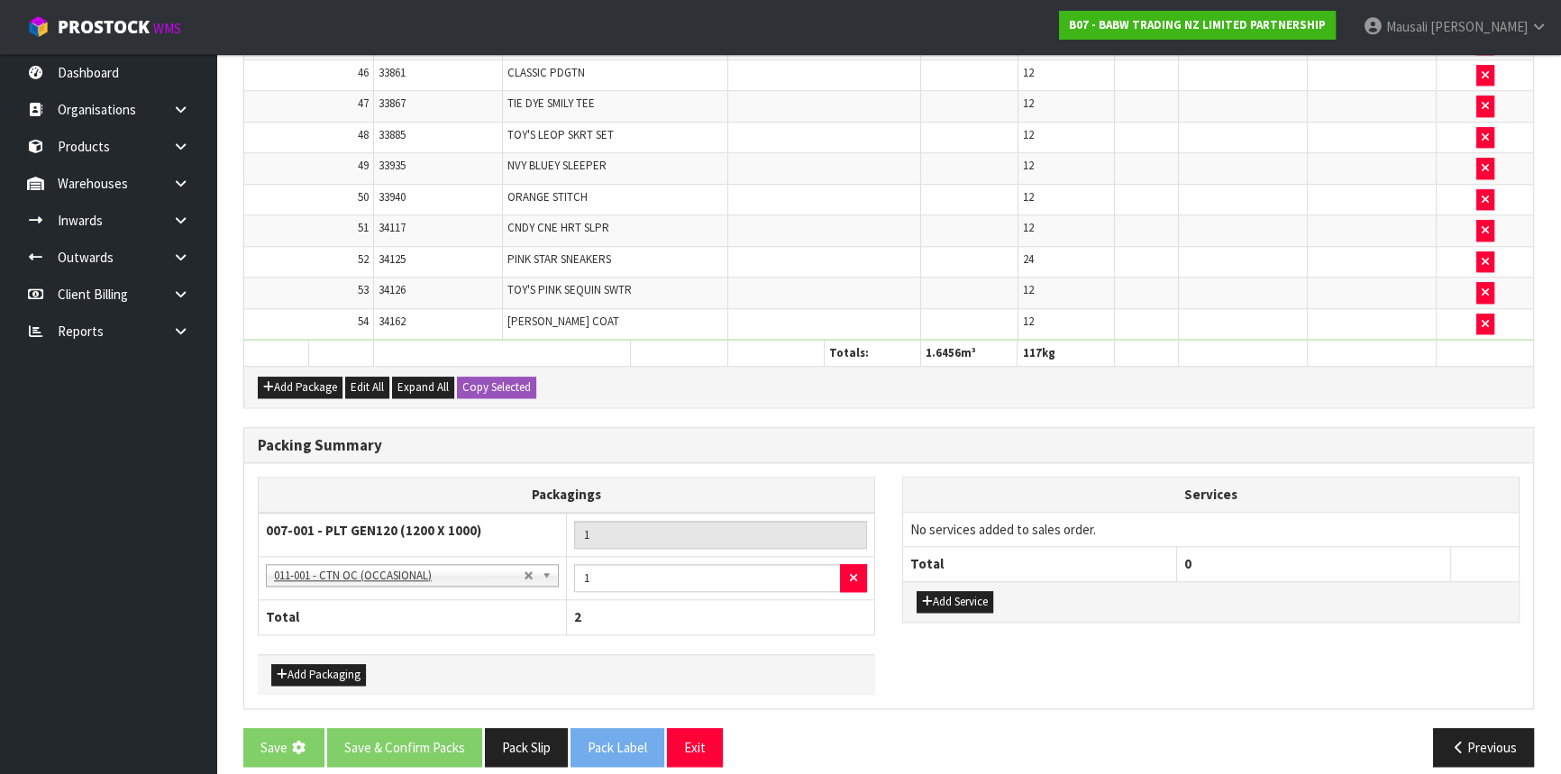
scroll to position [0, 0]
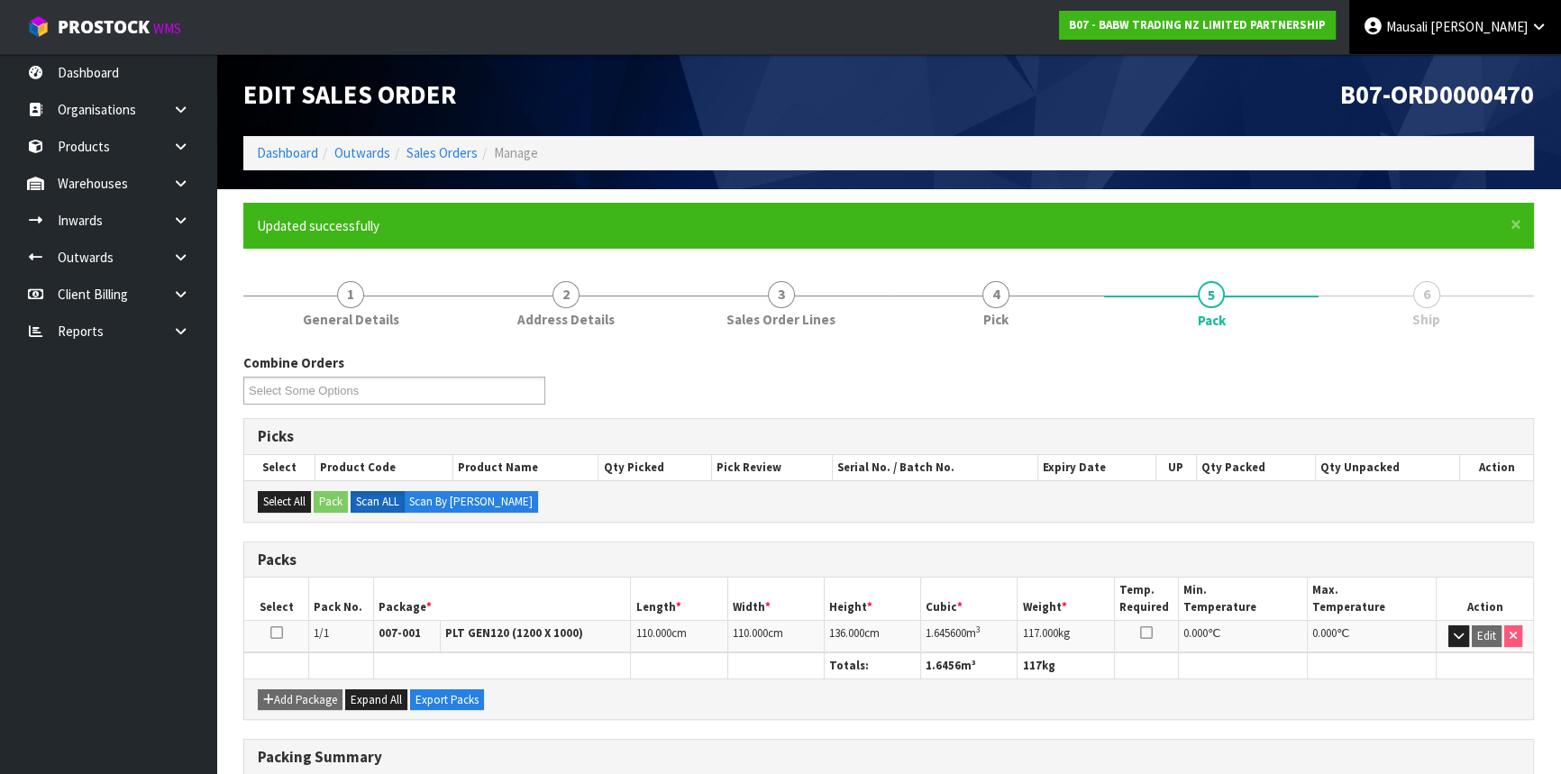
click at [1427, 32] on span "Mausali" at bounding box center [1406, 26] width 41 height 17
click at [1464, 72] on link "Logout" at bounding box center [1488, 71] width 142 height 24
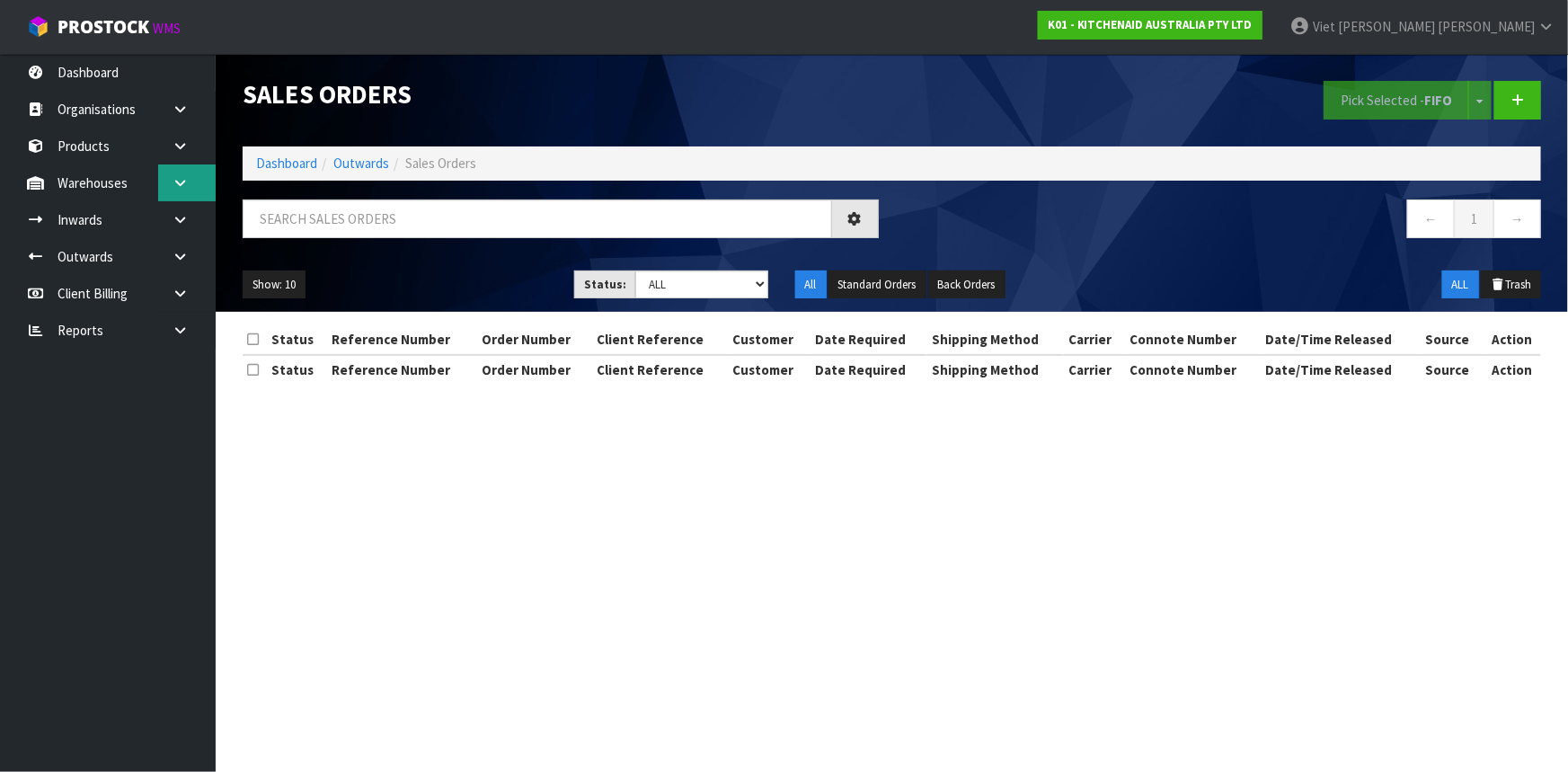
click at [168, 182] on link at bounding box center [188, 183] width 58 height 37
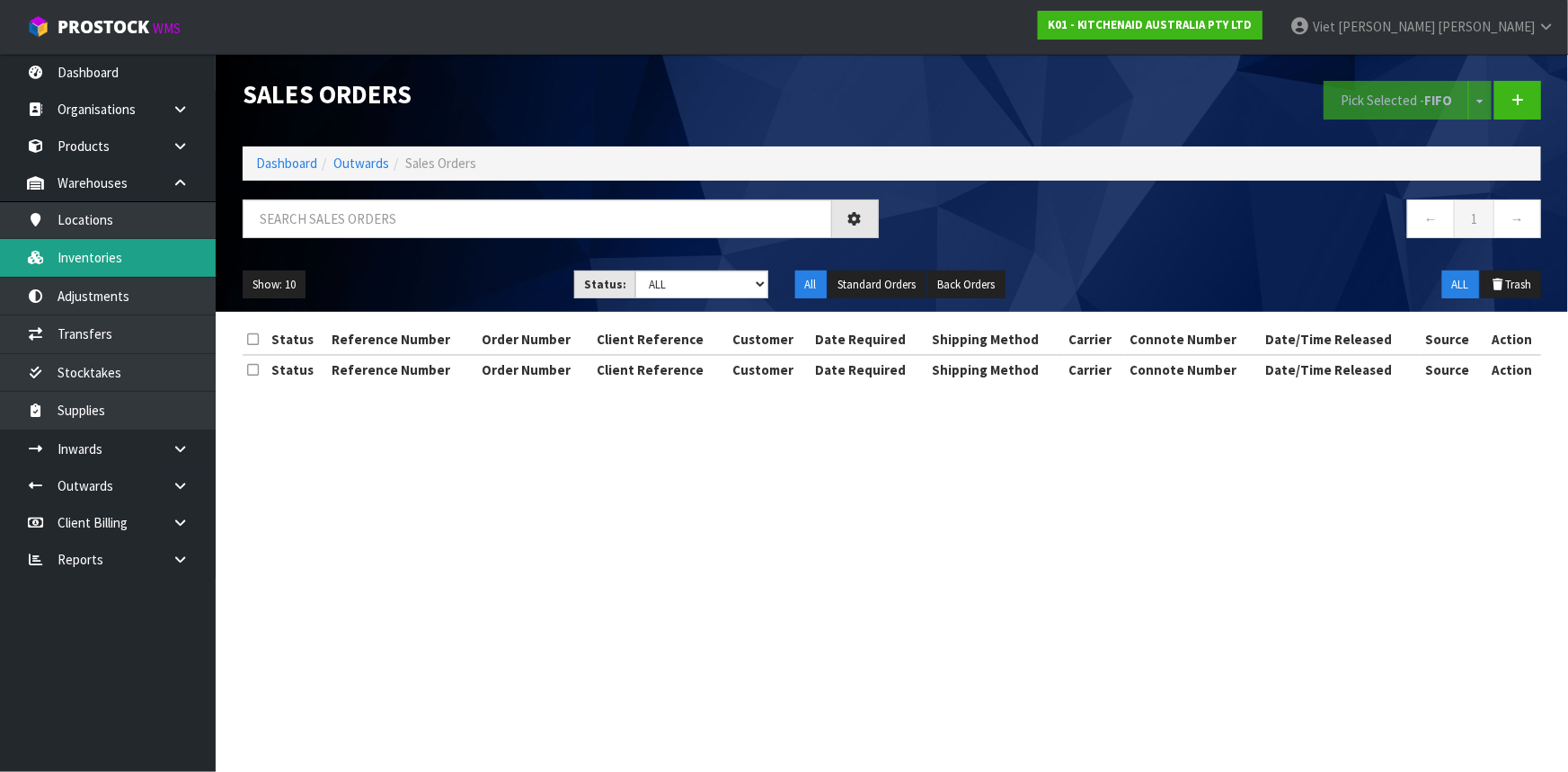
click at [153, 252] on link "Inventories" at bounding box center [108, 257] width 215 height 37
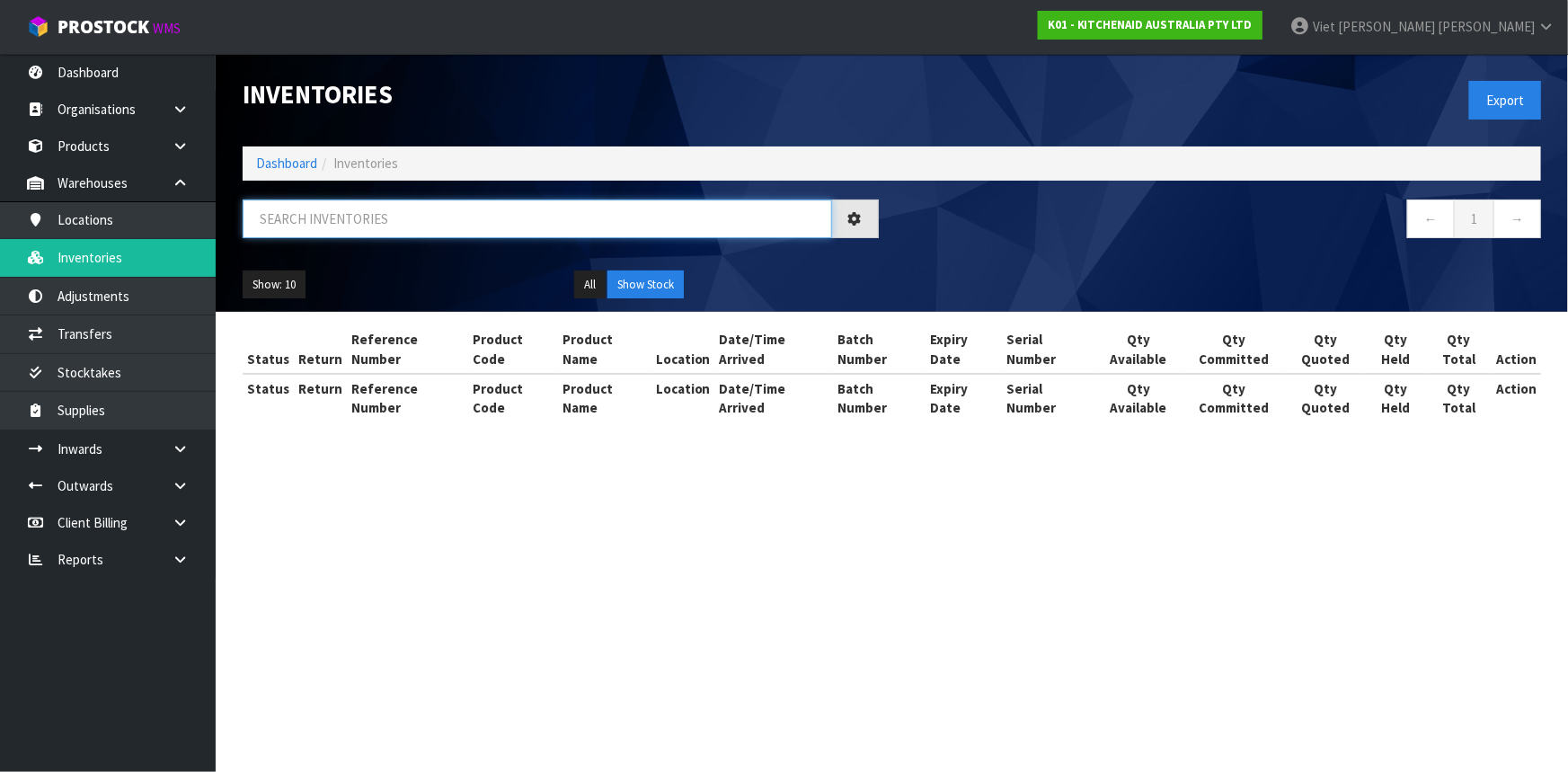
click at [284, 217] on input "text" at bounding box center [537, 218] width 589 height 39
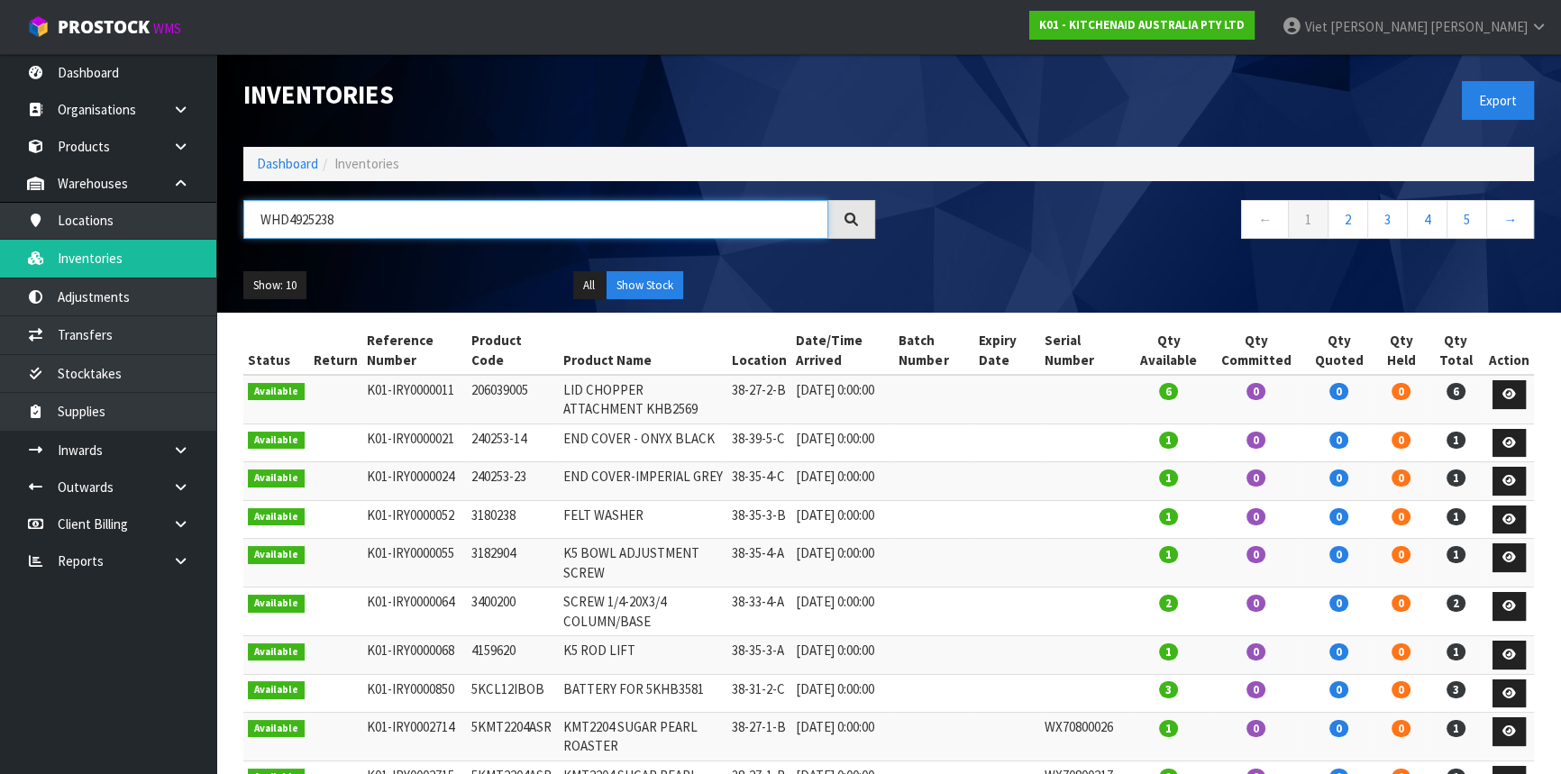
type input "WHD4925238"
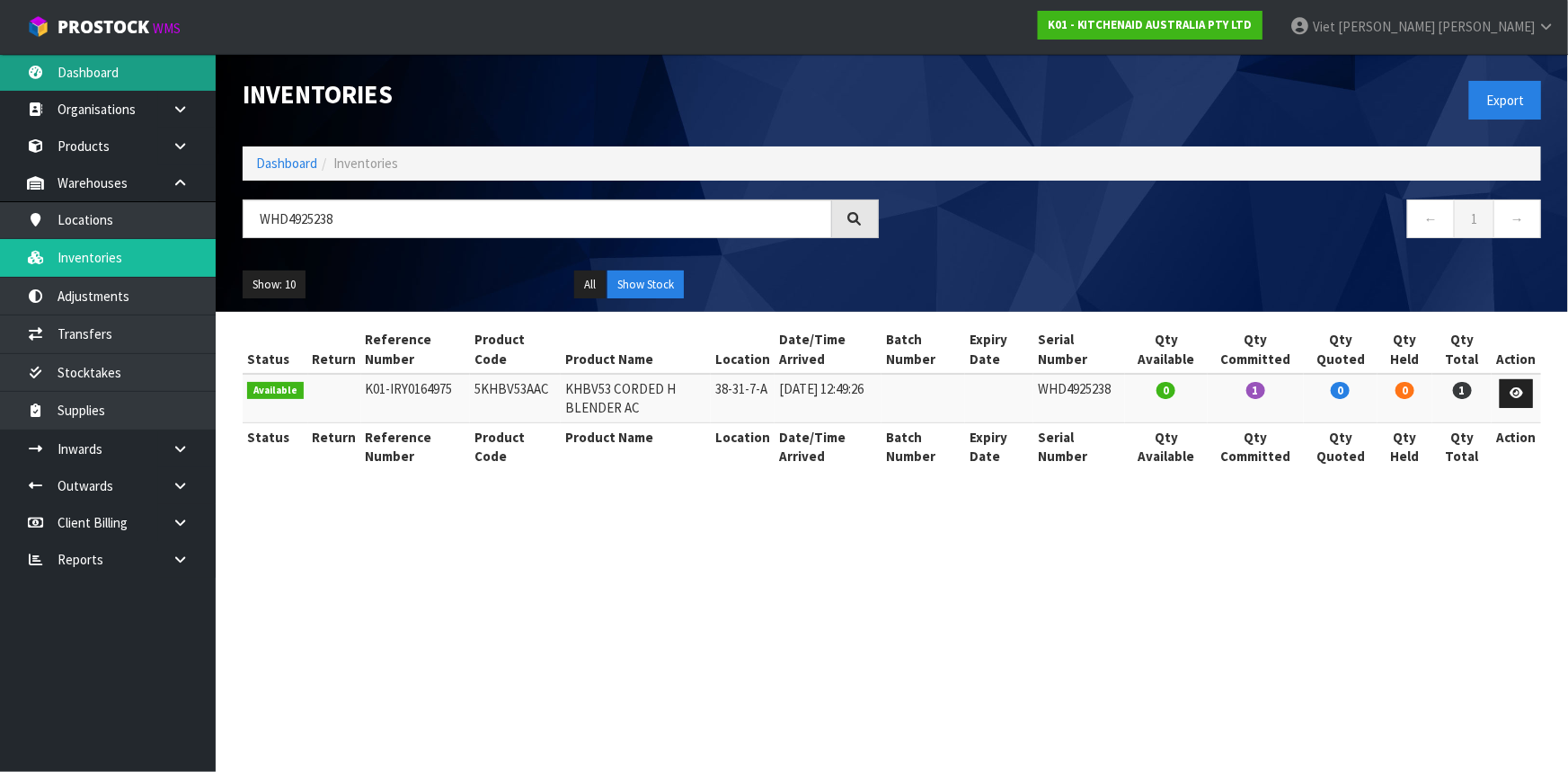
click at [115, 71] on link "Dashboard" at bounding box center [108, 72] width 215 height 37
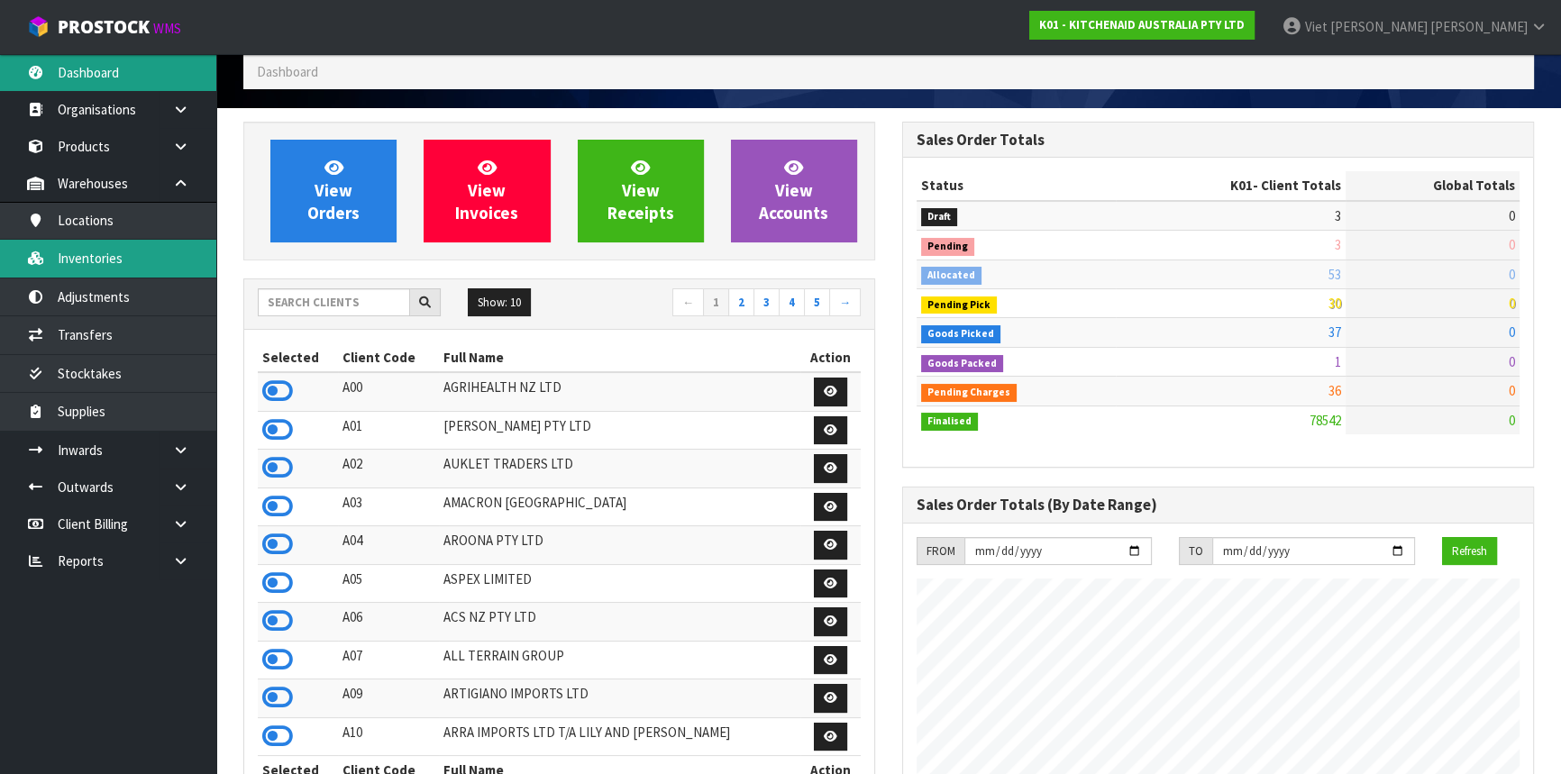
scroll to position [1363, 658]
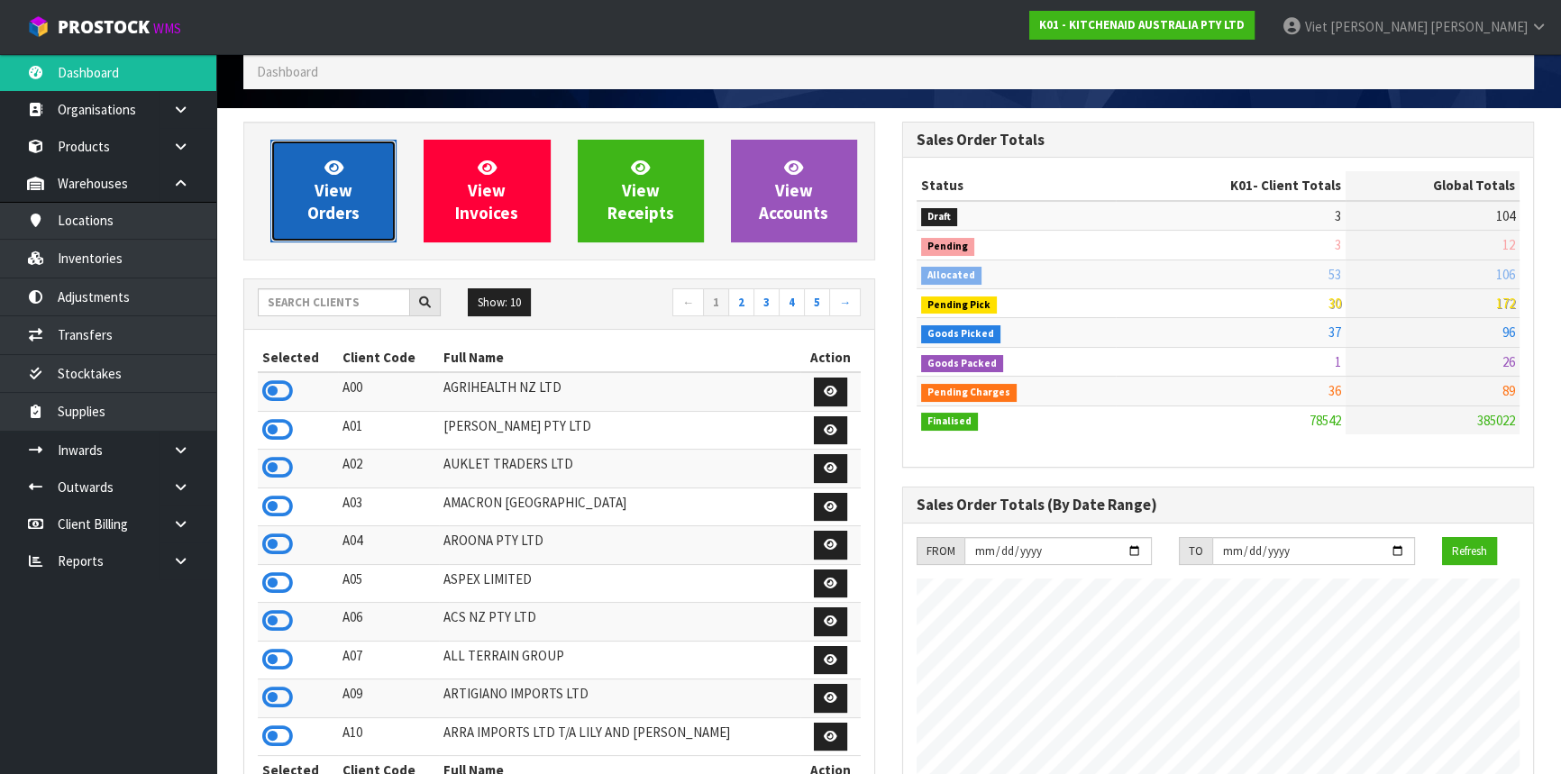
click at [318, 202] on span "View Orders" at bounding box center [333, 191] width 52 height 68
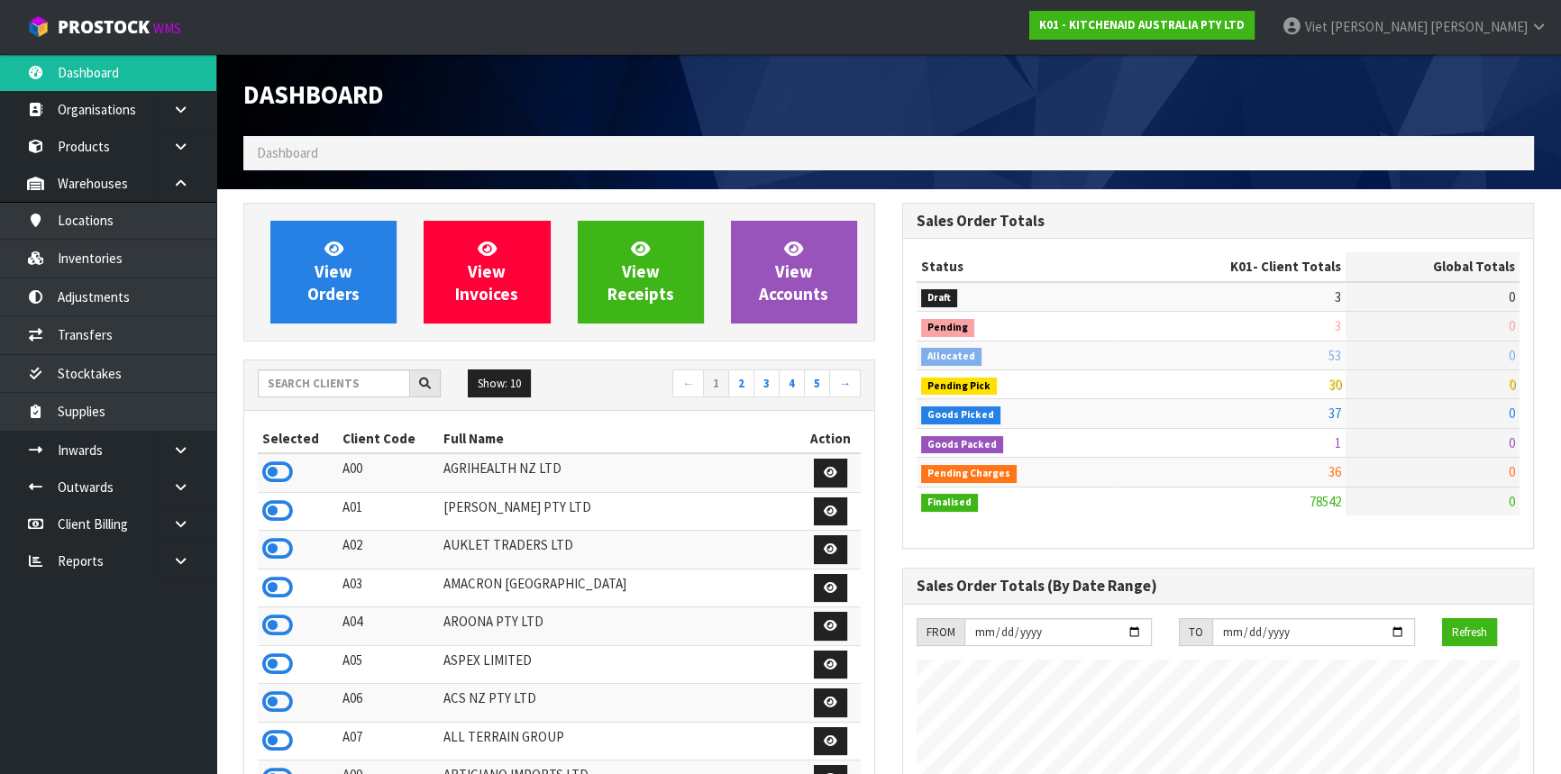
scroll to position [1363, 658]
